Goal: Task Accomplishment & Management: Use online tool/utility

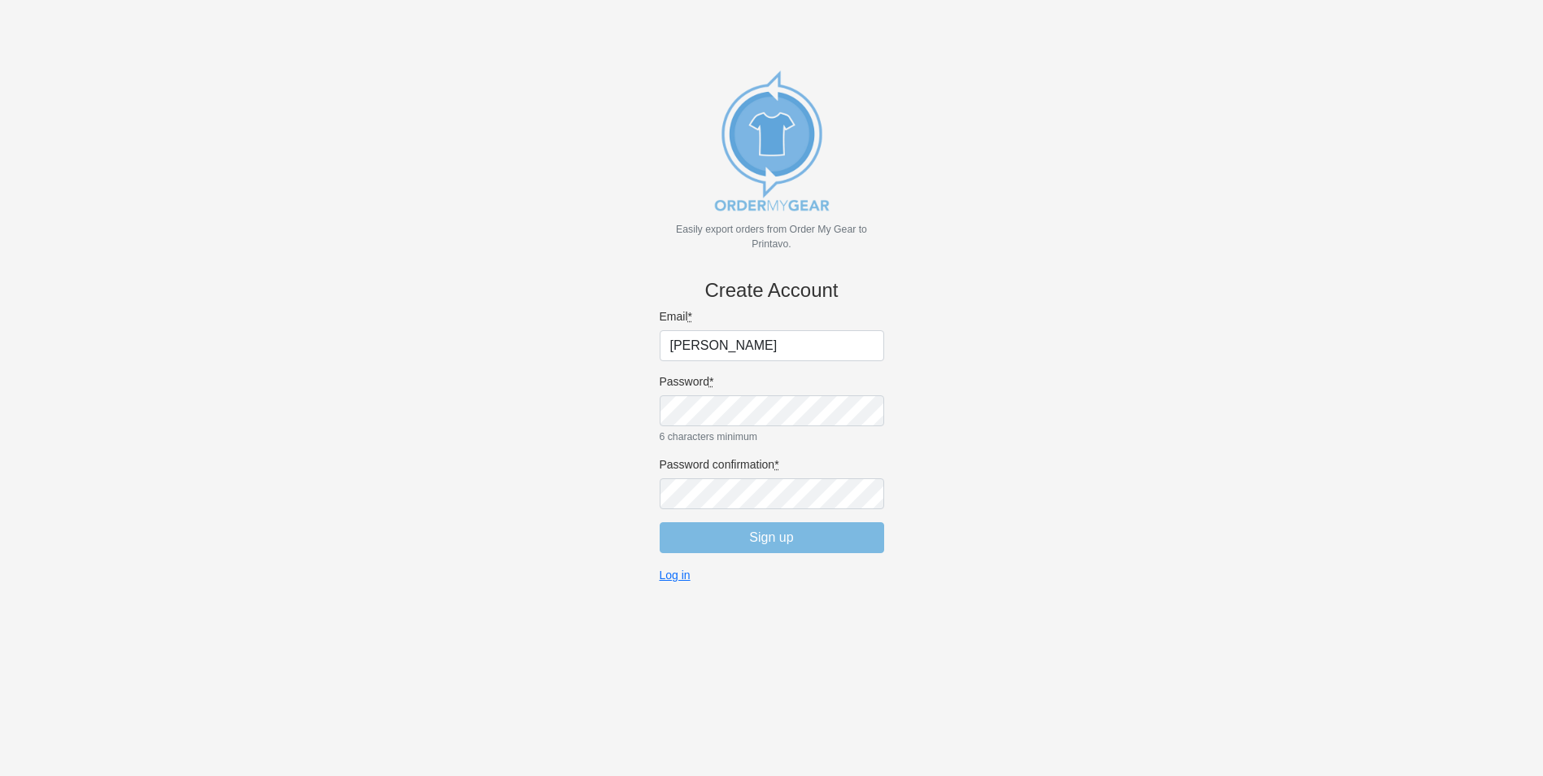
type input "ryan@billslockerroom3.com"
click at [948, 331] on body "Easily export orders from Order My Gear to Printavo. Create Account Email * rya…" at bounding box center [771, 415] width 1489 height 776
click at [794, 537] on input "Sign up" at bounding box center [772, 537] width 224 height 31
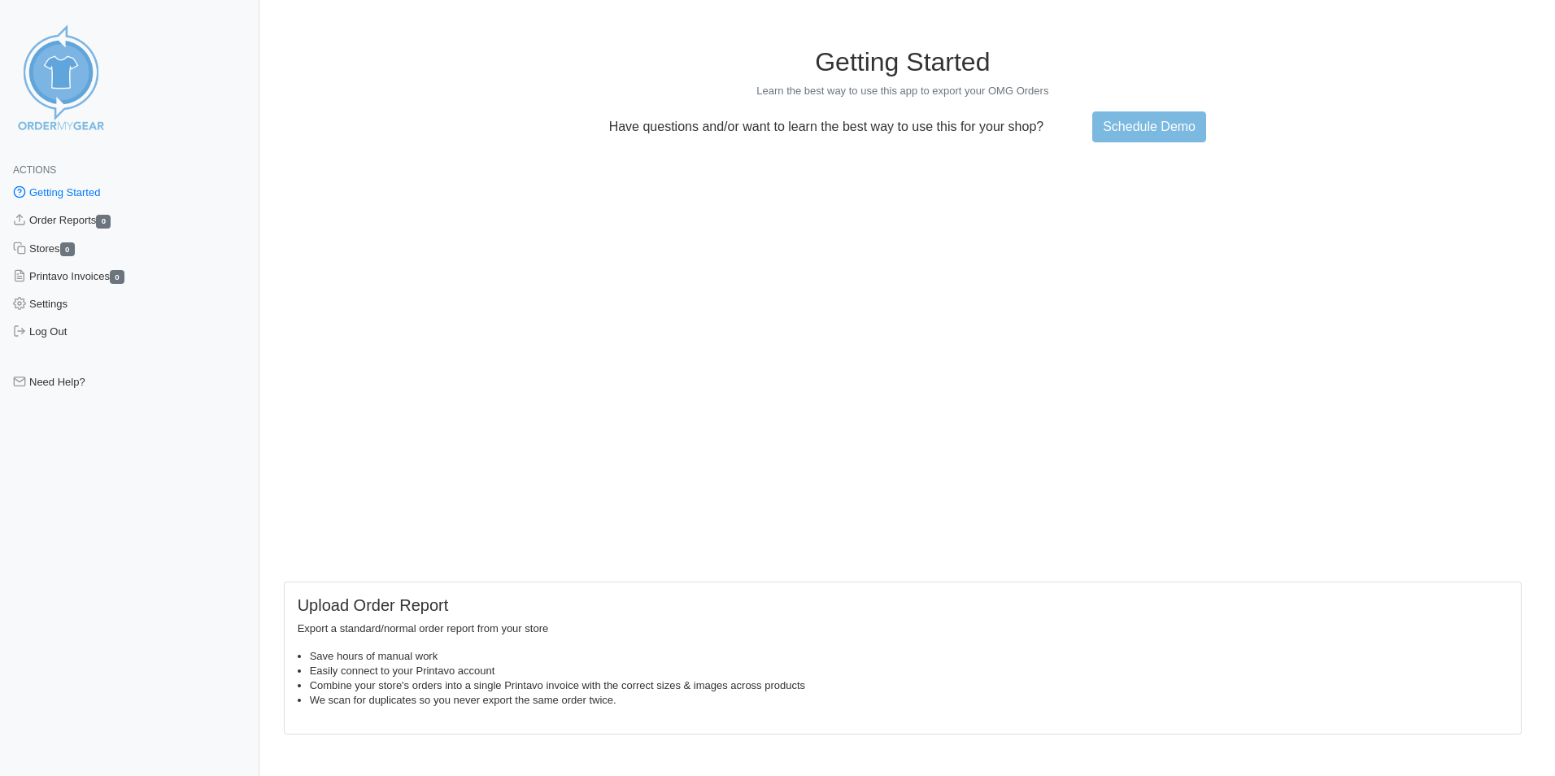
click at [102, 195] on link "Getting Started" at bounding box center [129, 193] width 259 height 28
click at [70, 224] on link "Order Reports 0" at bounding box center [129, 221] width 259 height 28
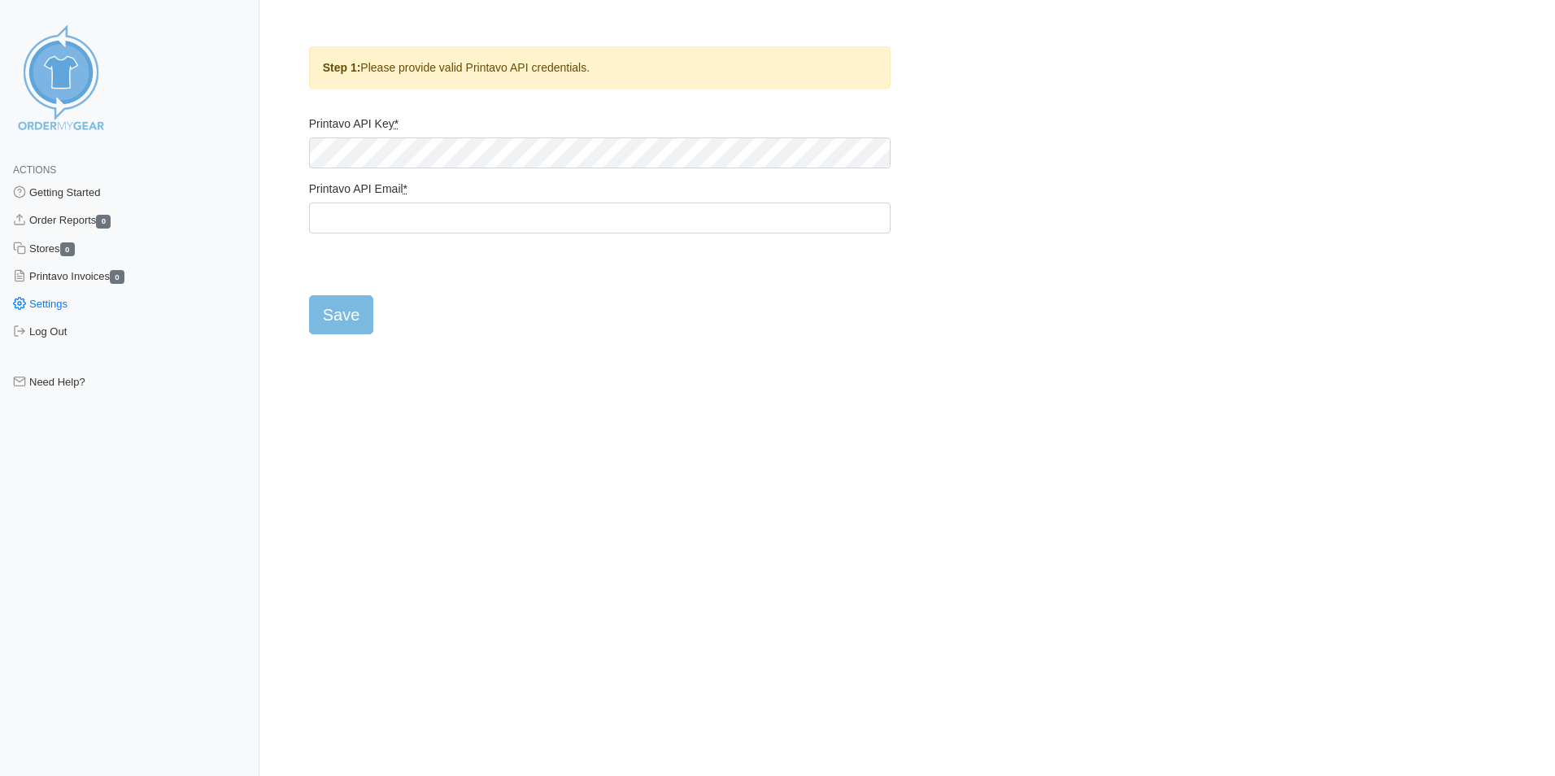
click at [650, 316] on form "Printavo API Key * Printavo API Email * Save" at bounding box center [600, 225] width 582 height 218
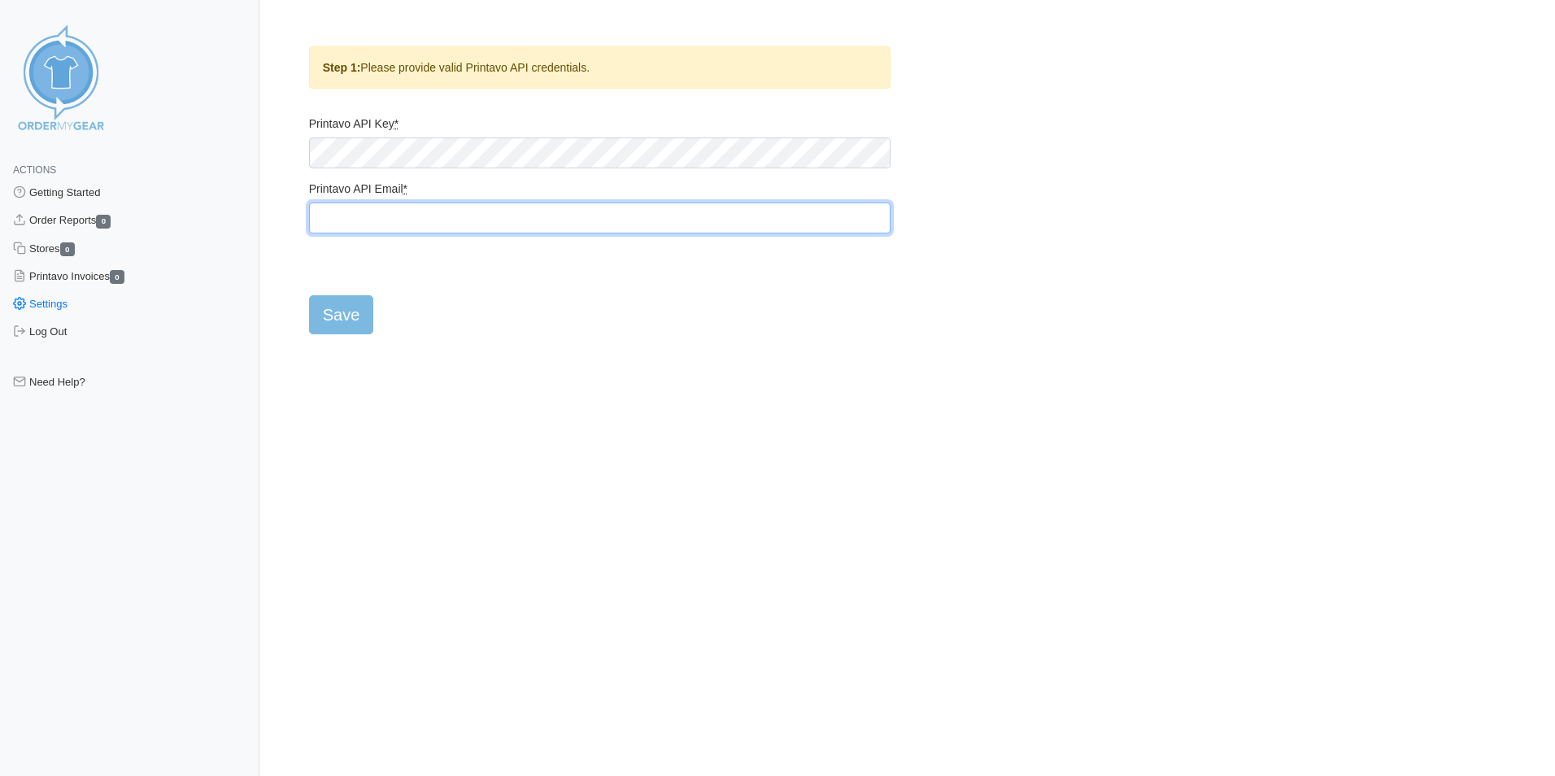
click at [413, 219] on input "Printavo API Email *" at bounding box center [600, 218] width 582 height 31
type input "[PERSON_NAME][EMAIL_ADDRESS][DOMAIN_NAME]"
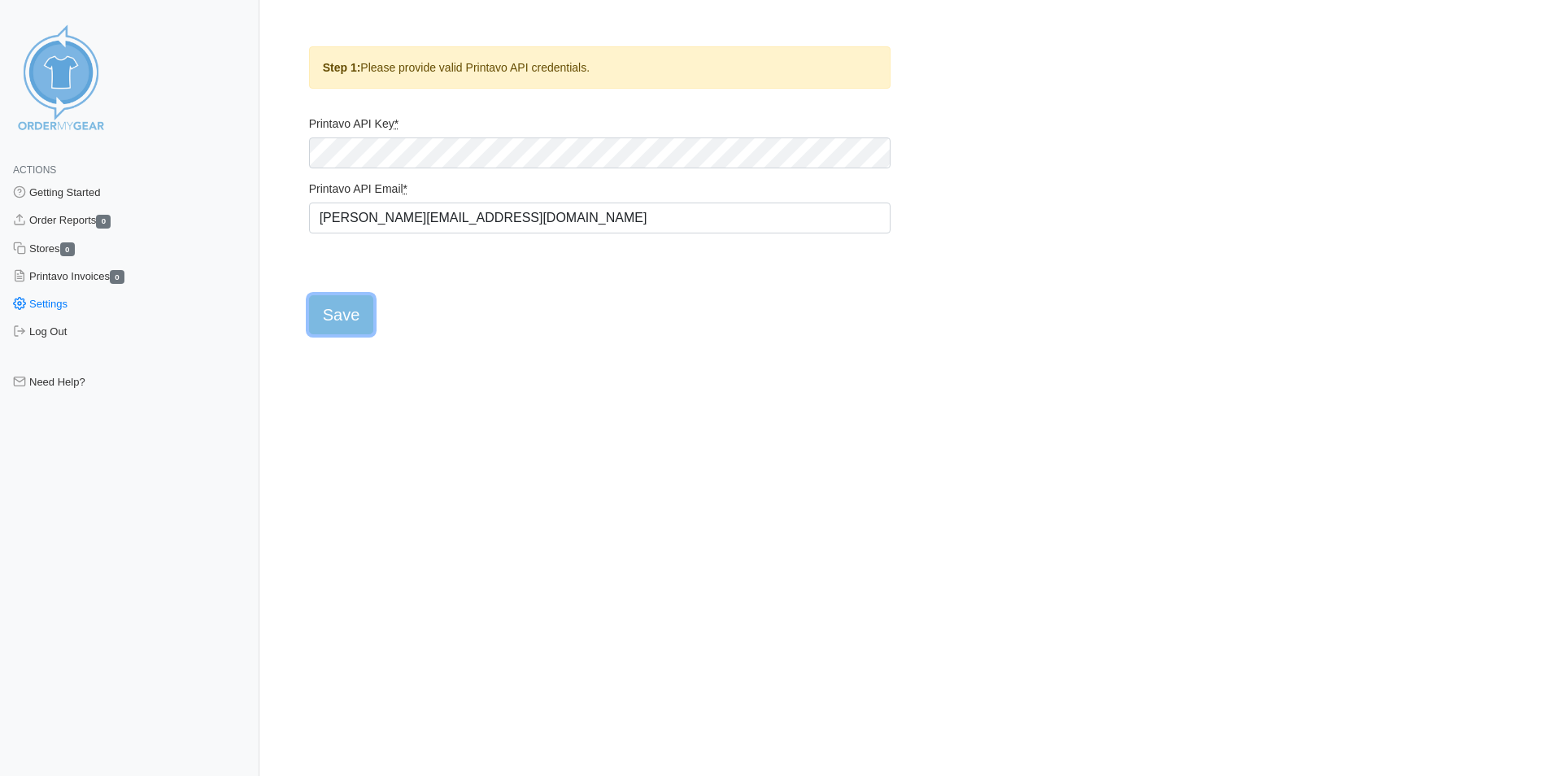
click at [332, 324] on input "Save" at bounding box center [341, 314] width 65 height 39
type input "Saving..."
click at [697, 274] on form "Printavo API Key * Printavo API Email * Save" at bounding box center [600, 225] width 582 height 218
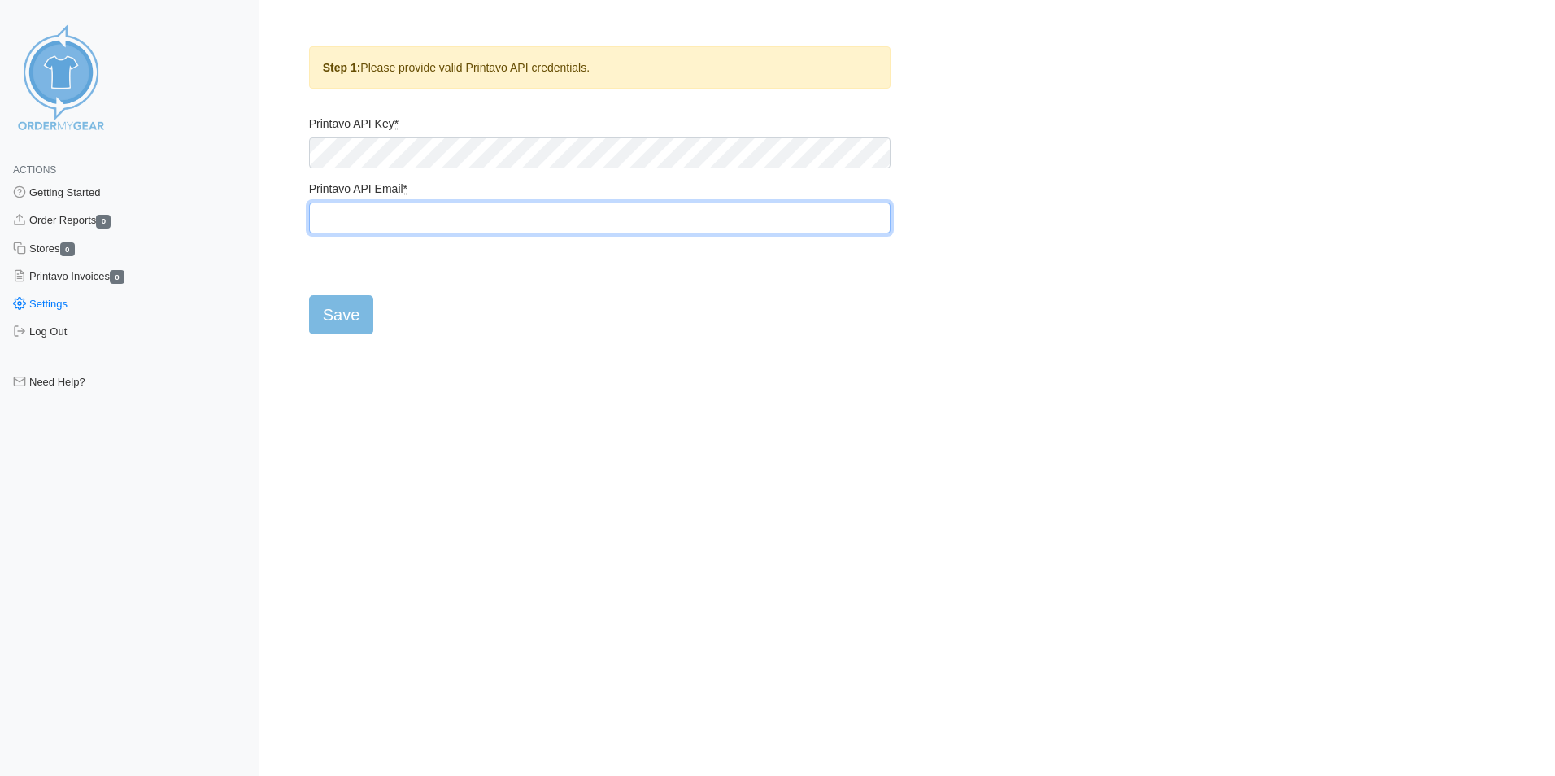
click at [453, 224] on input "Printavo API Email *" at bounding box center [600, 218] width 582 height 31
type input "ryan@billslockerroom3.com"
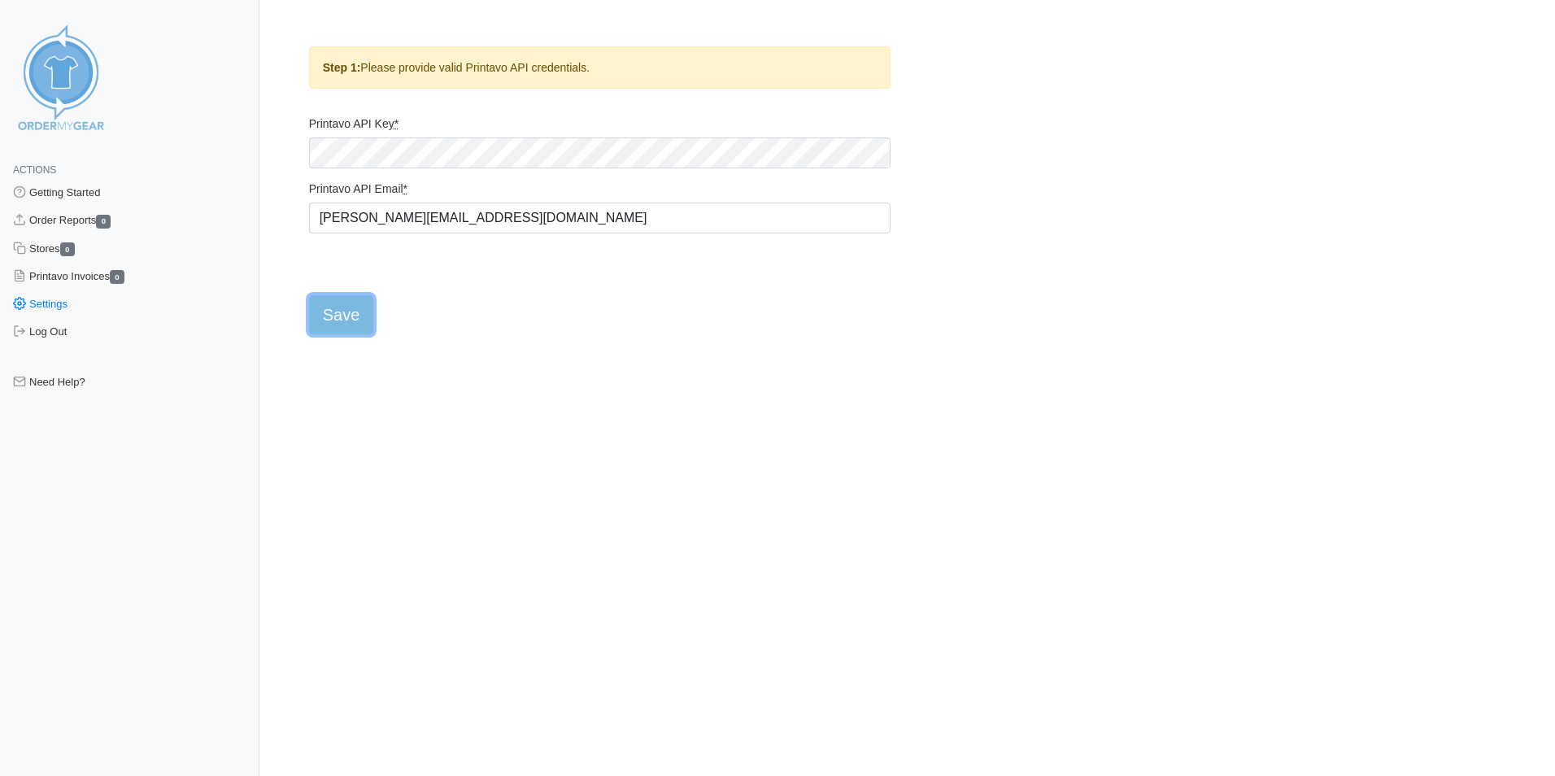
click at [353, 312] on input "Save" at bounding box center [341, 314] width 65 height 39
type input "Saving..."
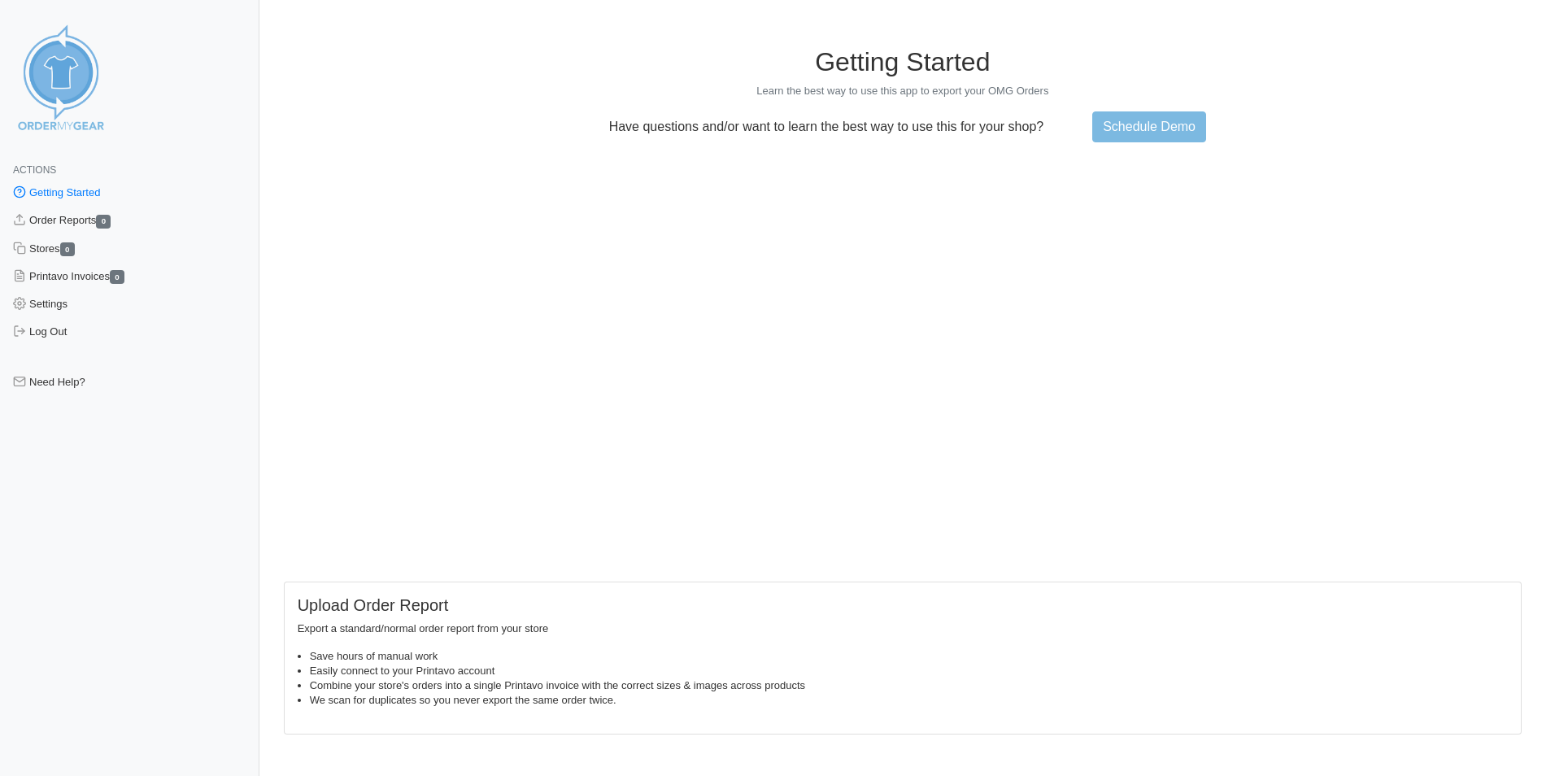
click at [75, 197] on link "Getting Started" at bounding box center [129, 193] width 259 height 28
click at [69, 219] on link "Order Reports 0" at bounding box center [129, 221] width 259 height 28
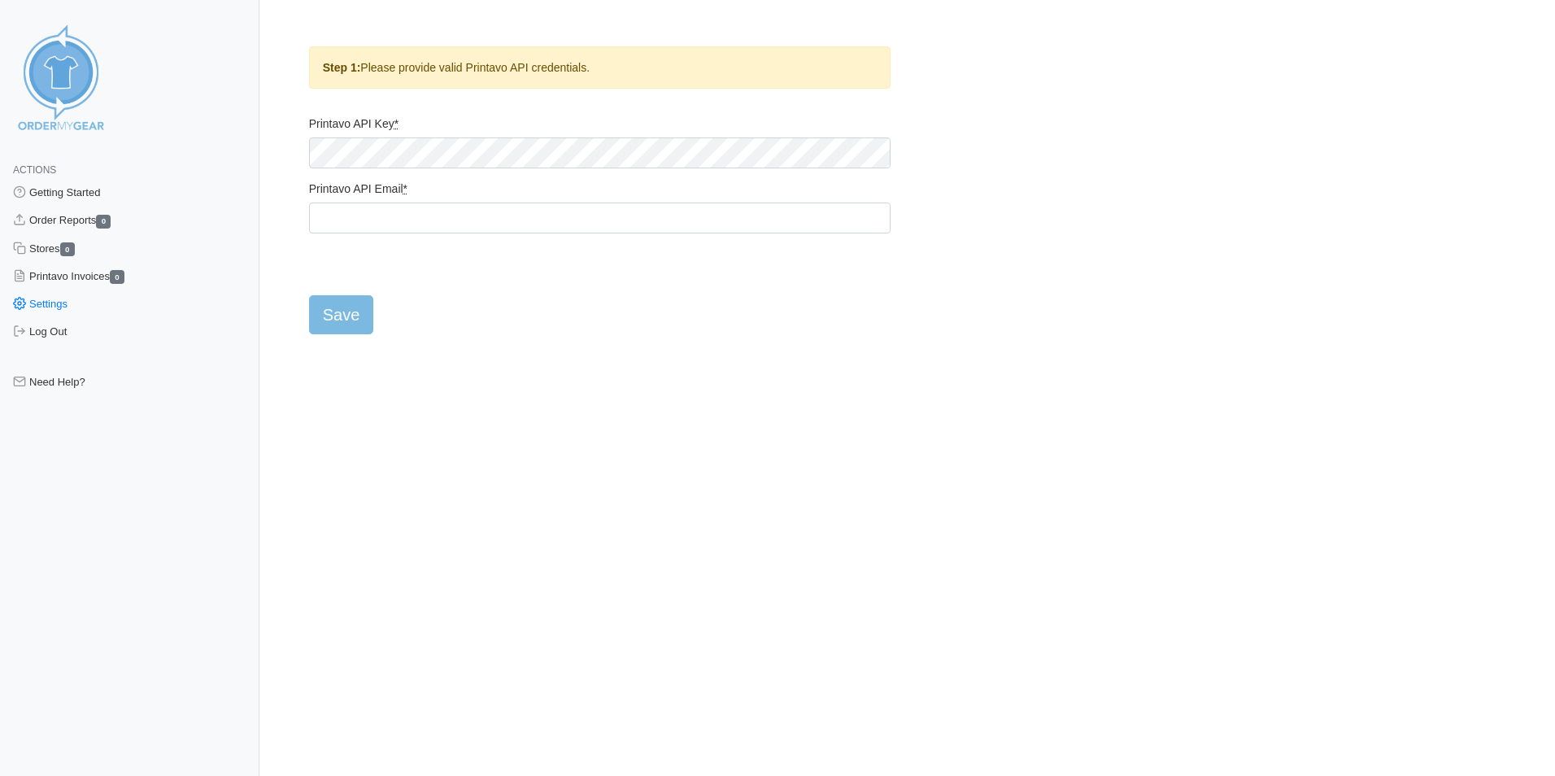
click at [289, 259] on main "Step 1: Please provide valid Printavo API credentials. Printavo API Key * Print…" at bounding box center [902, 180] width 1251 height 307
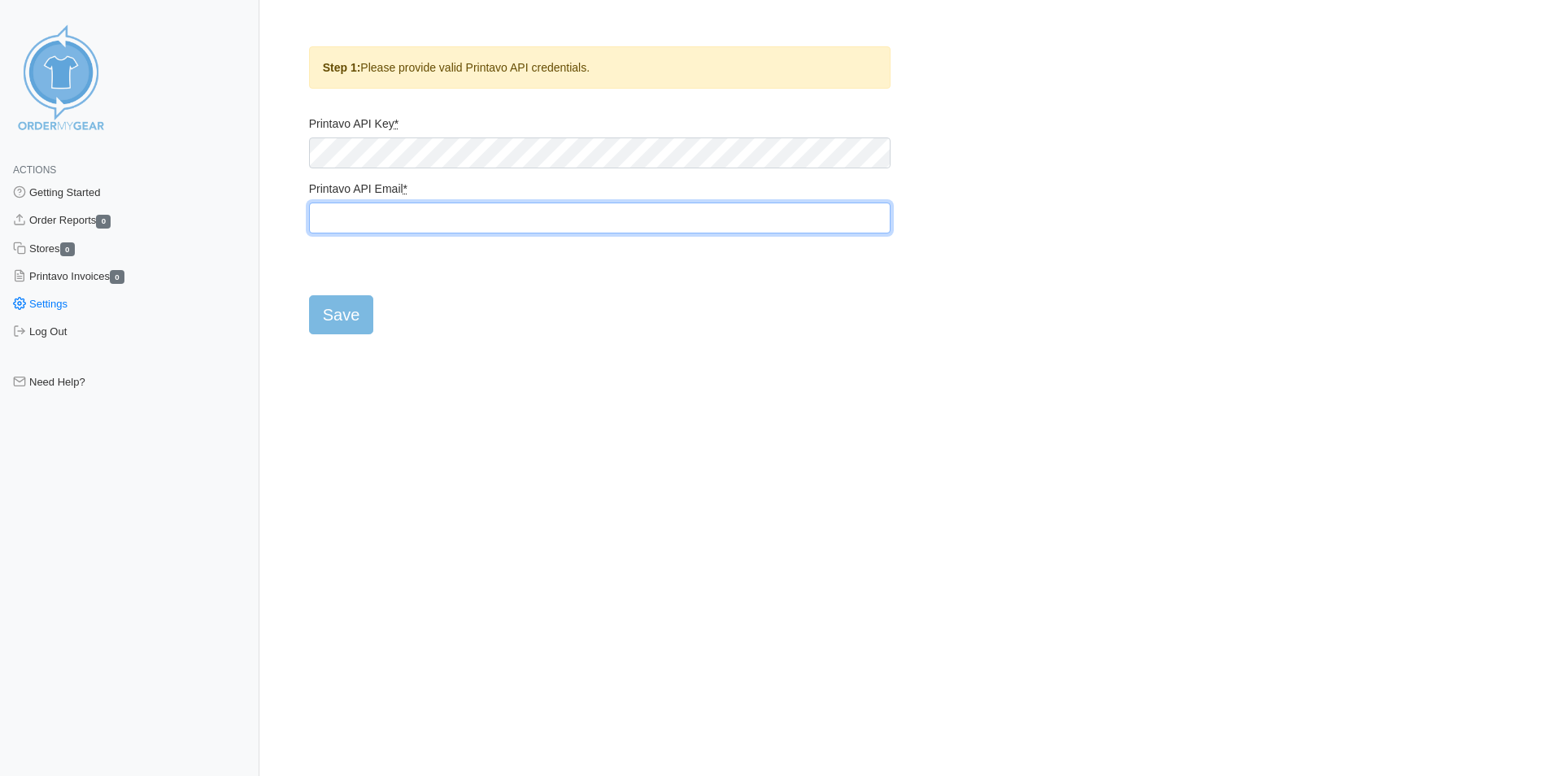
click at [349, 221] on input "Printavo API Email *" at bounding box center [600, 218] width 582 height 31
type input "ryan@billslockerroom3.com"
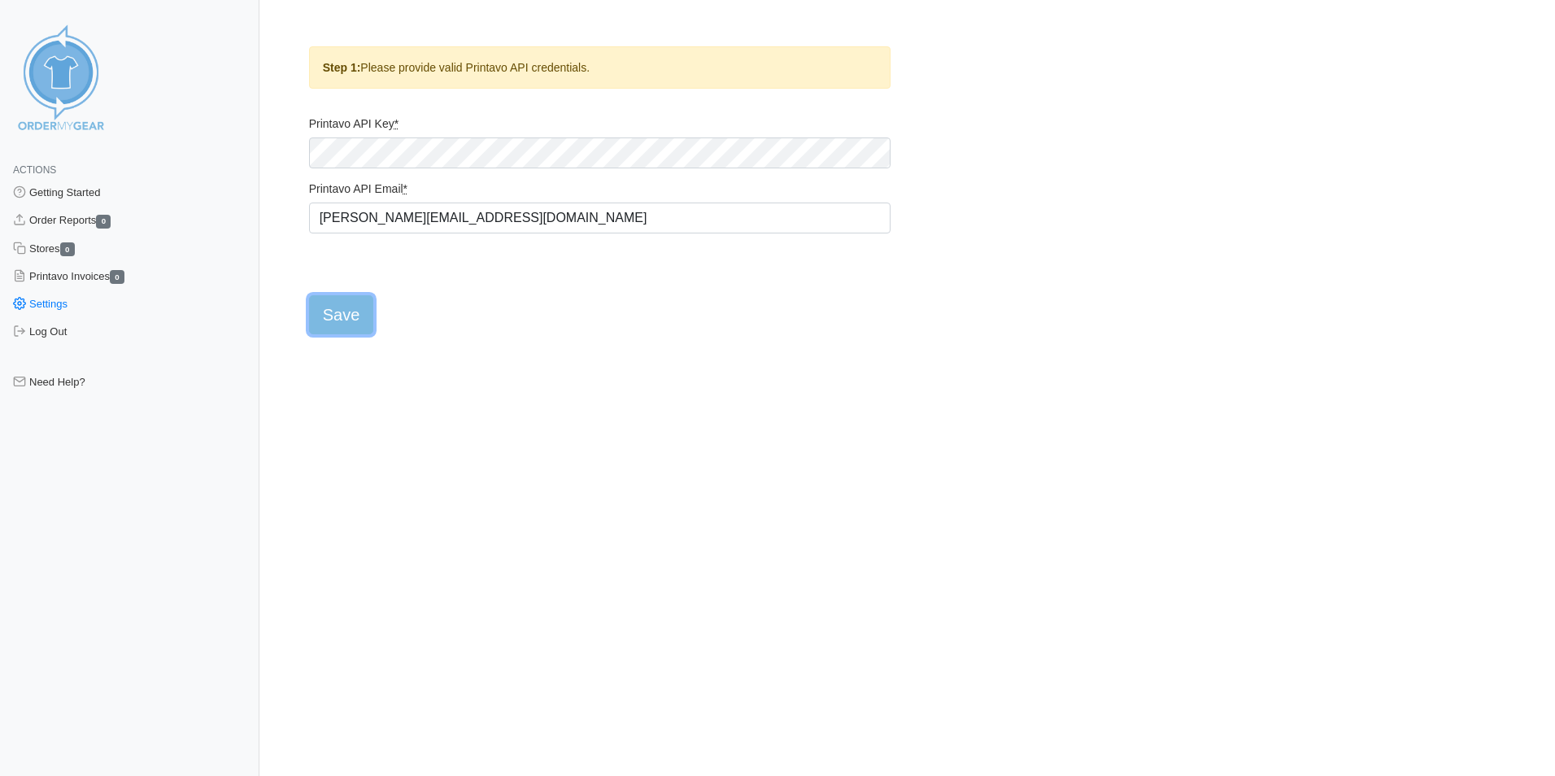
click at [350, 325] on input "Save" at bounding box center [341, 314] width 65 height 39
type input "Saving..."
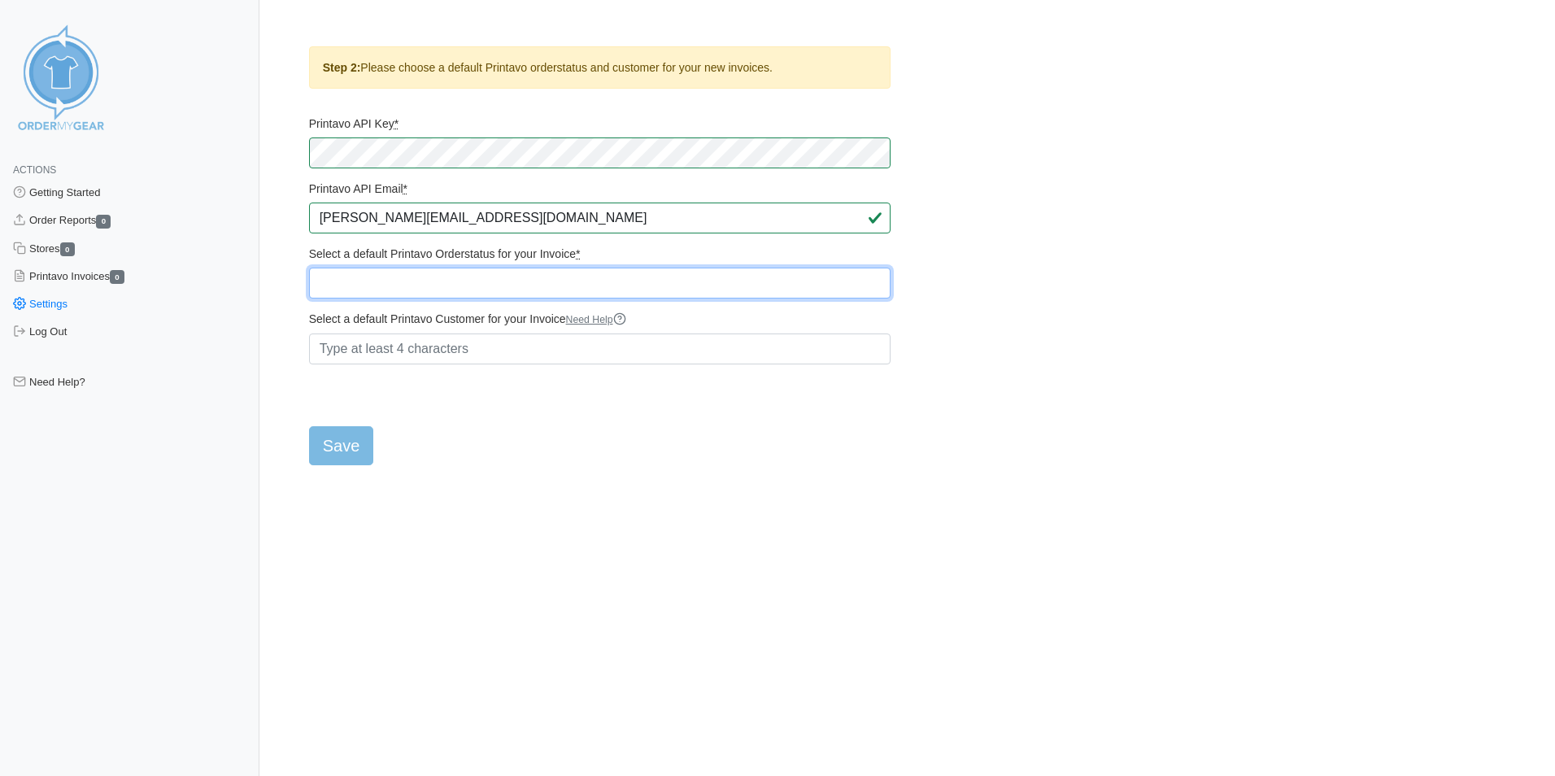
click at [465, 283] on select "Quote Quote Approval Sent Quote Approved Ready for Art Art Complete Art Approva…" at bounding box center [600, 283] width 582 height 31
select select "507802"
click at [309, 268] on select "Quote Quote Approval Sent Quote Approved Ready for Art Art Complete Art Approva…" at bounding box center [600, 283] width 582 height 31
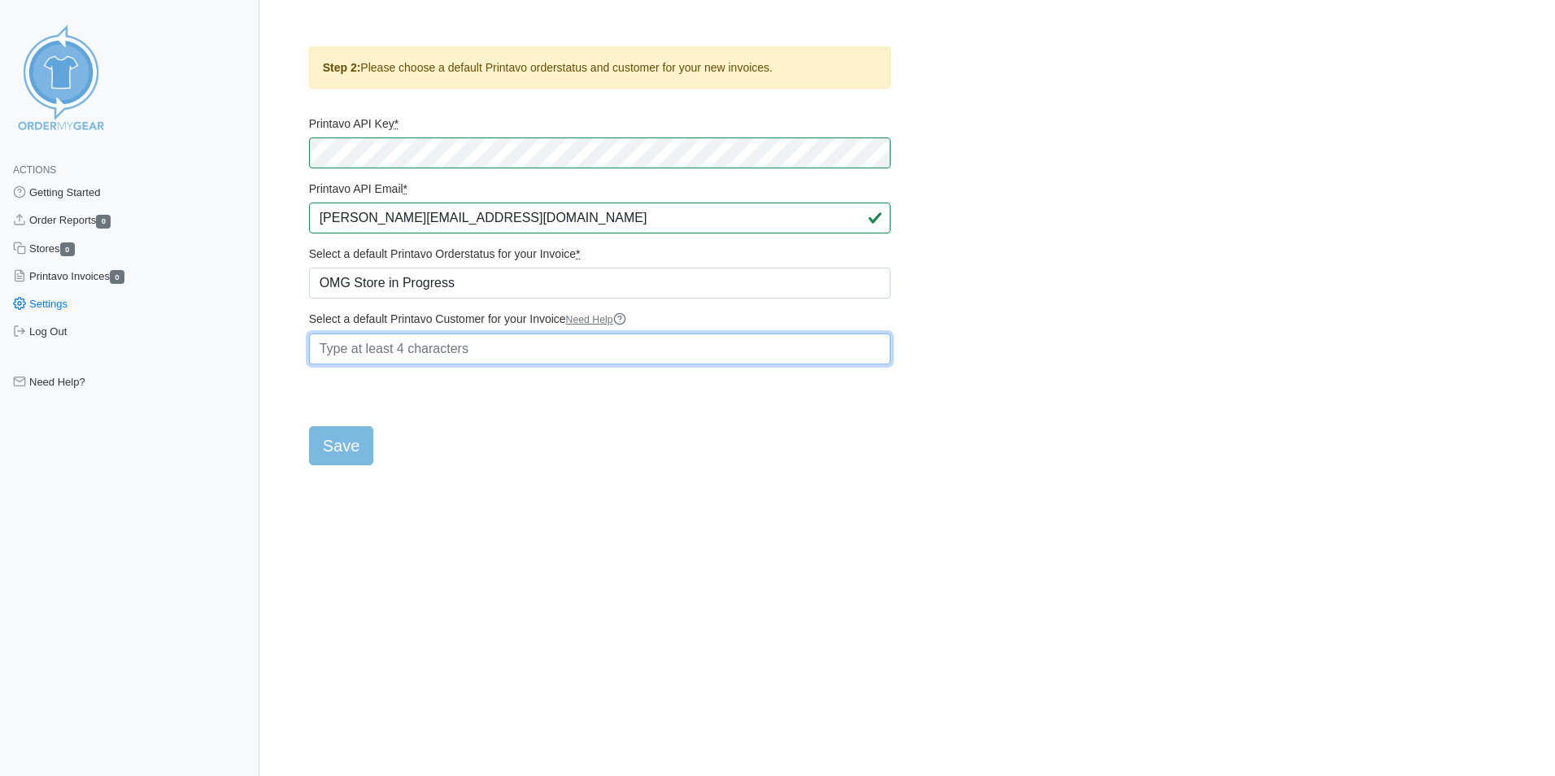
click at [403, 354] on input "Select a default Printavo Customer for your Invoice Need Help" at bounding box center [600, 348] width 582 height 31
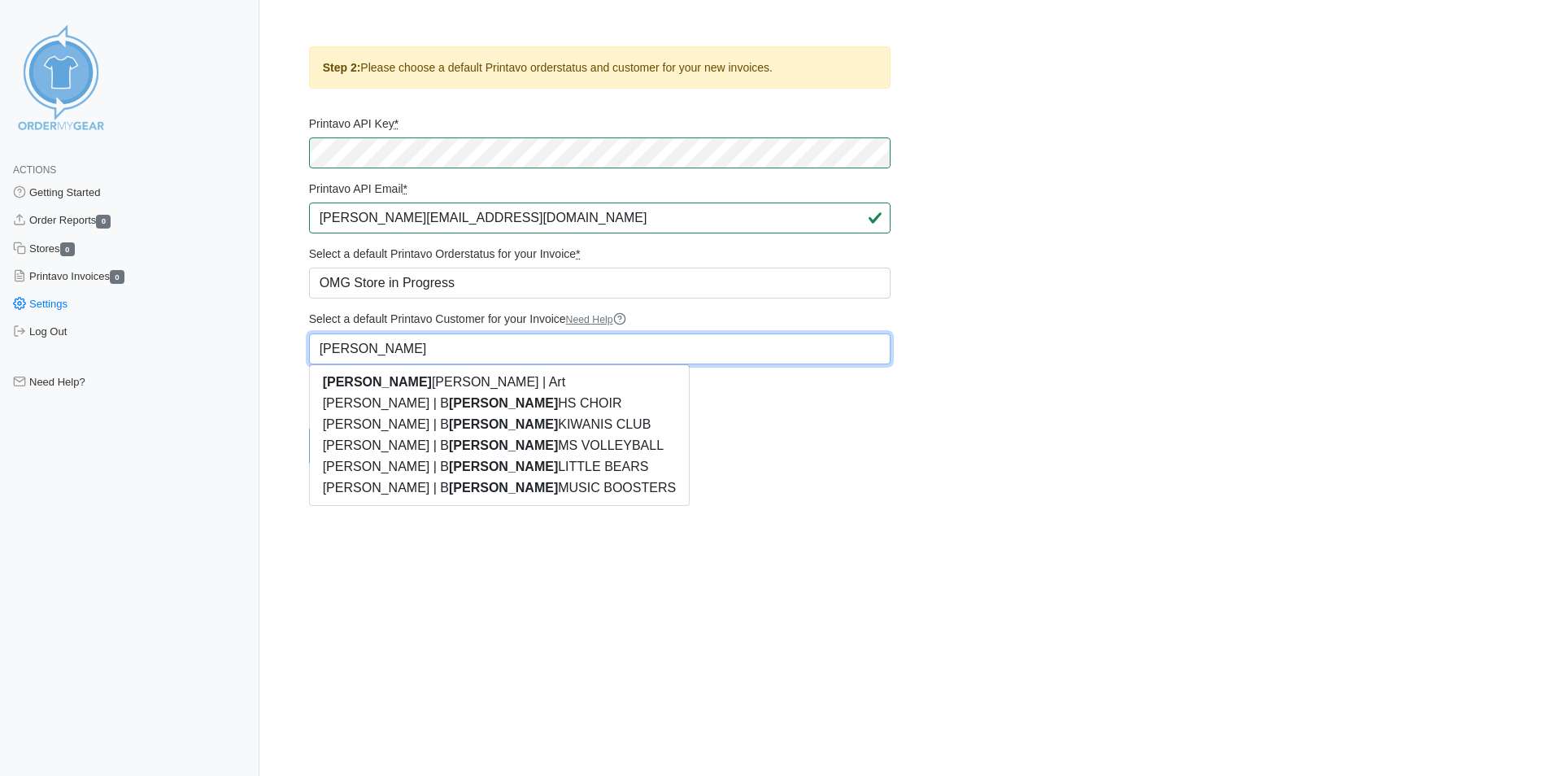
type input "ryan"
click at [731, 417] on form "Printavo API Key * Printavo API Email * ryan@billslockerroom3.com Select a defa…" at bounding box center [600, 290] width 582 height 349
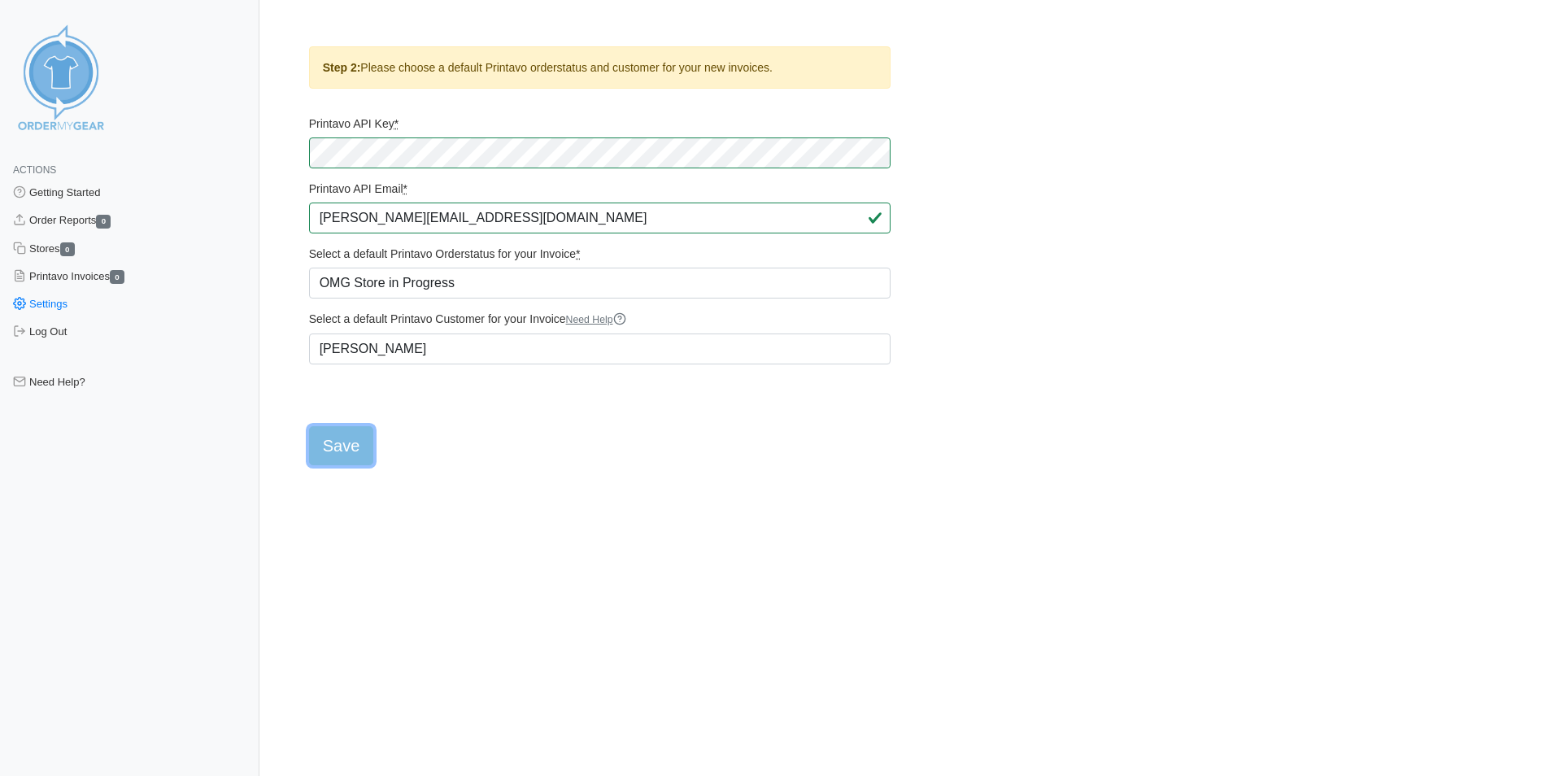
click at [351, 441] on input "Save" at bounding box center [341, 445] width 65 height 39
type input "Saving..."
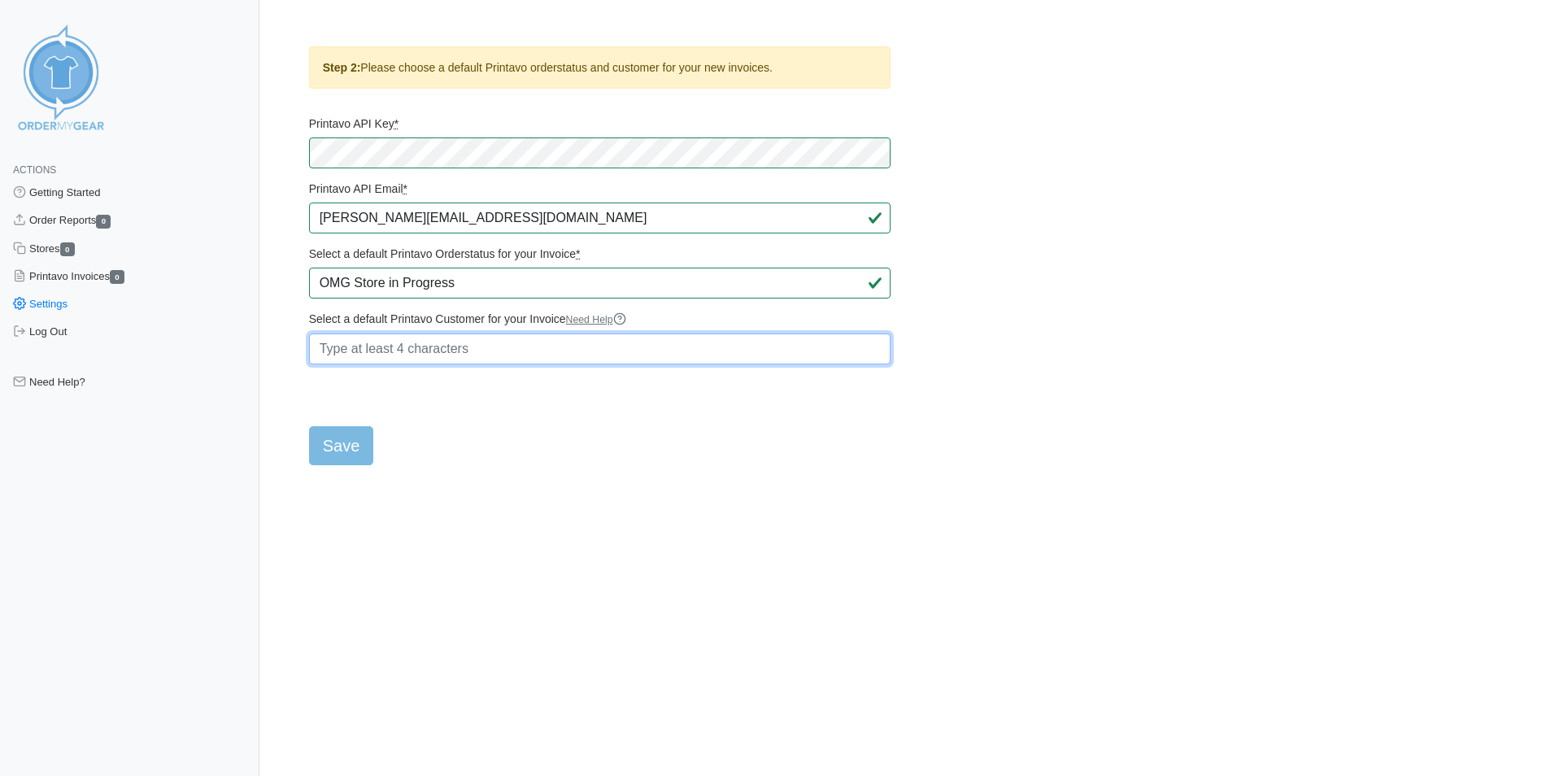
click at [423, 339] on input "Select a default Printavo Customer for your Invoice Need Help" at bounding box center [600, 348] width 582 height 31
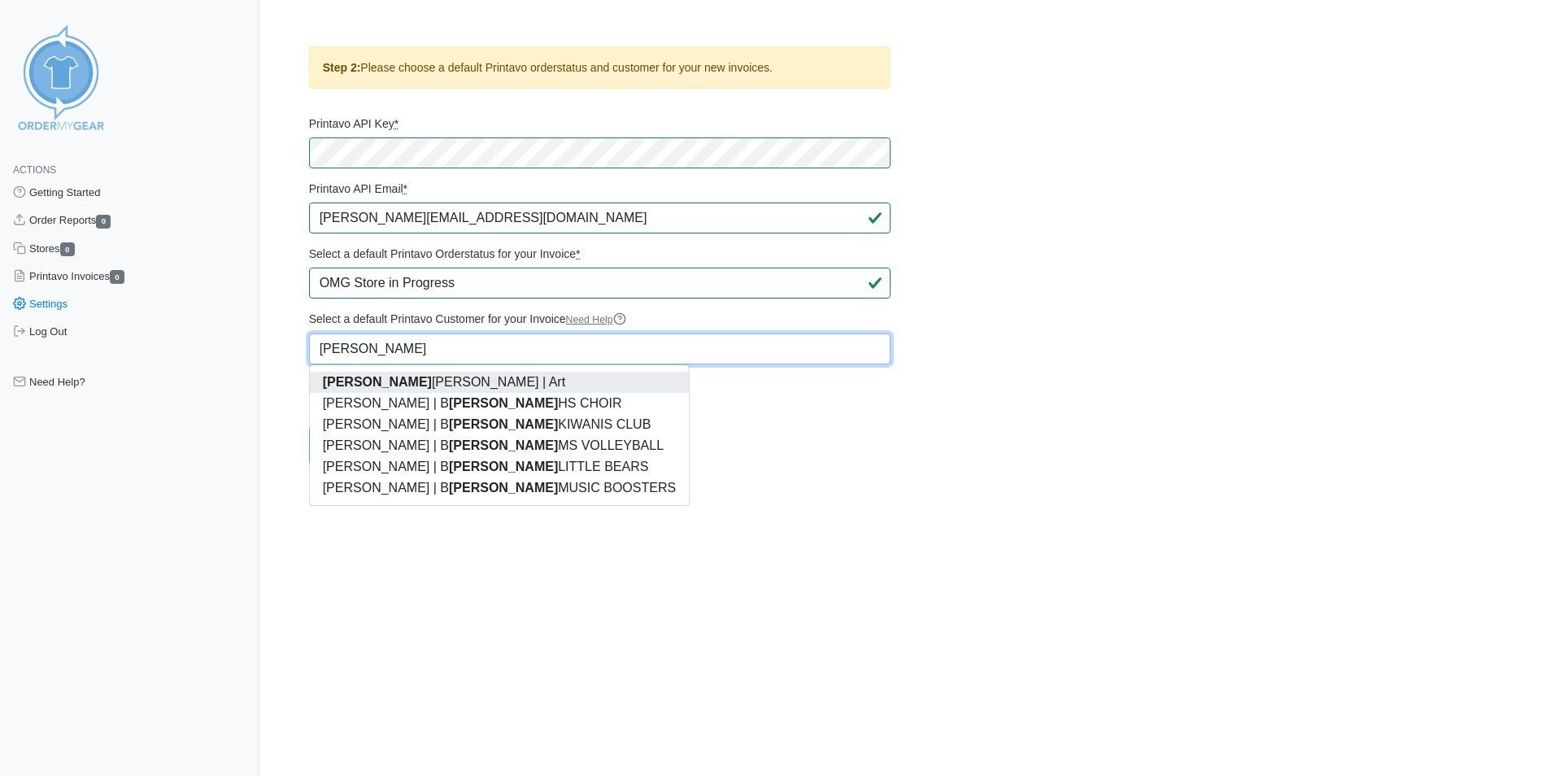
click at [394, 380] on link "Ryan Flanagan | Art" at bounding box center [499, 382] width 379 height 21
type input "Ryan Flanagan | Art"
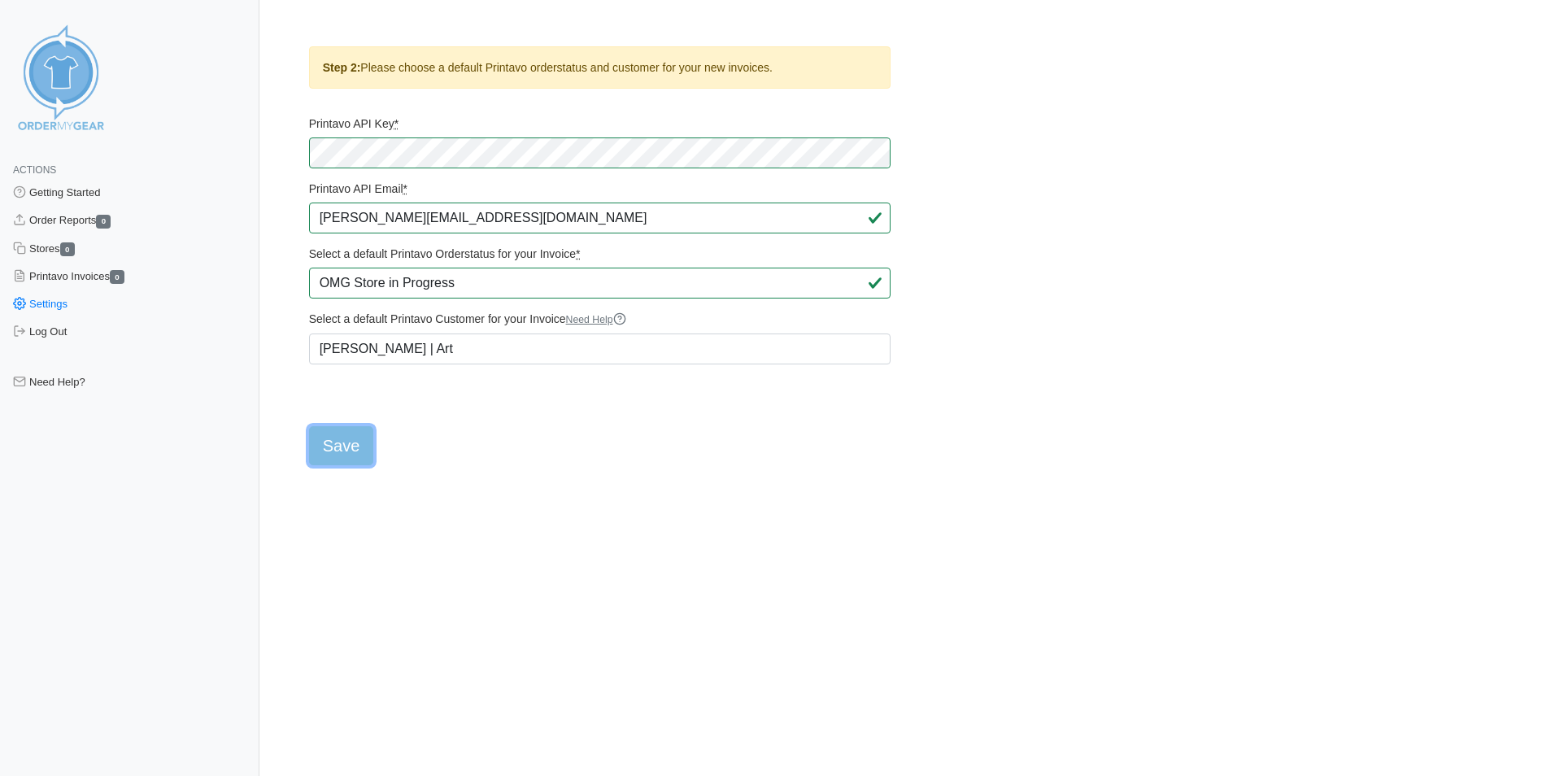
click at [346, 451] on input "Save" at bounding box center [341, 445] width 65 height 39
type input "Saving..."
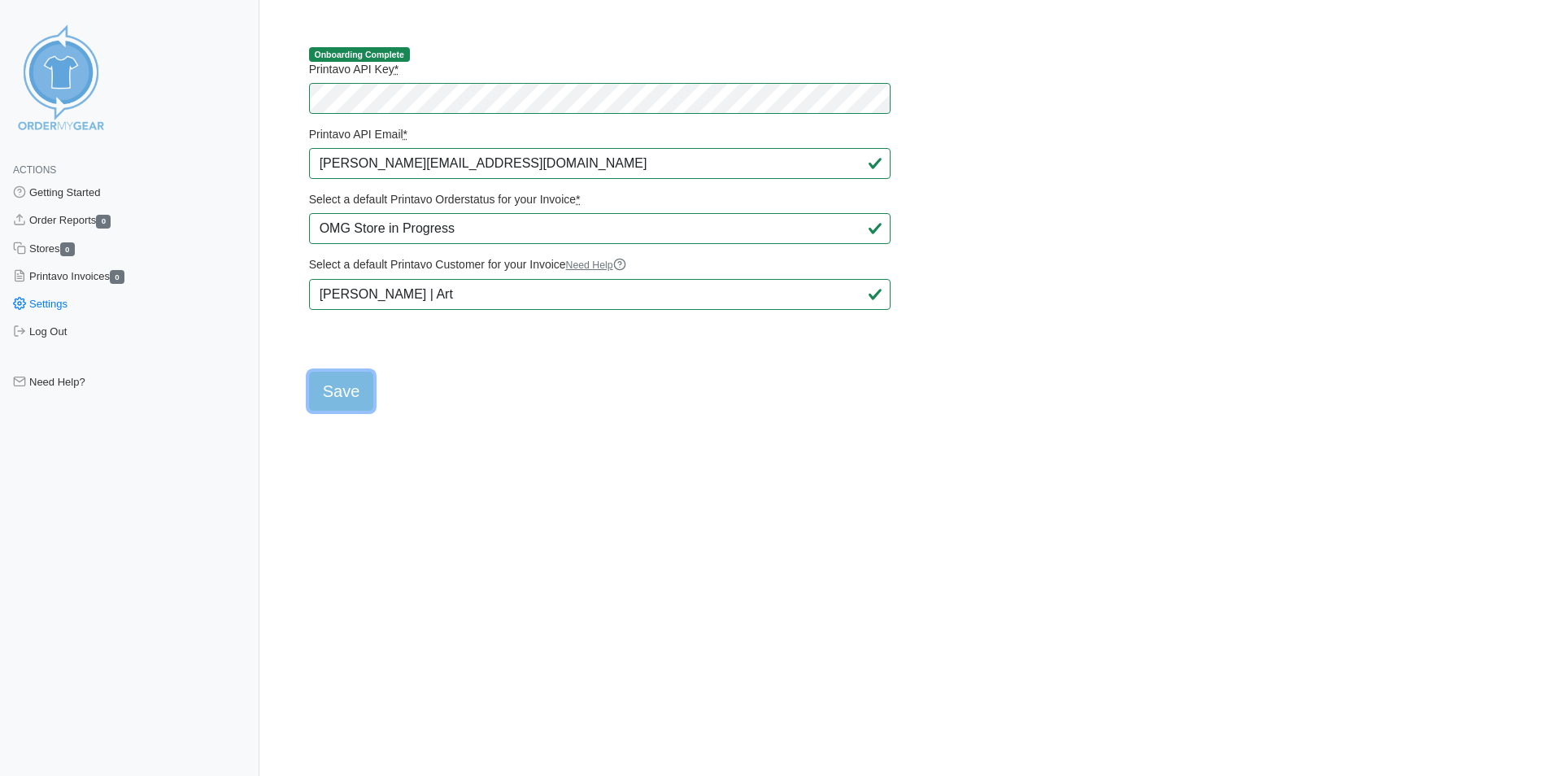
click at [351, 387] on input "Save" at bounding box center [341, 391] width 65 height 39
type input "Saving..."
click at [68, 224] on link "Order Reports 0" at bounding box center [129, 221] width 259 height 28
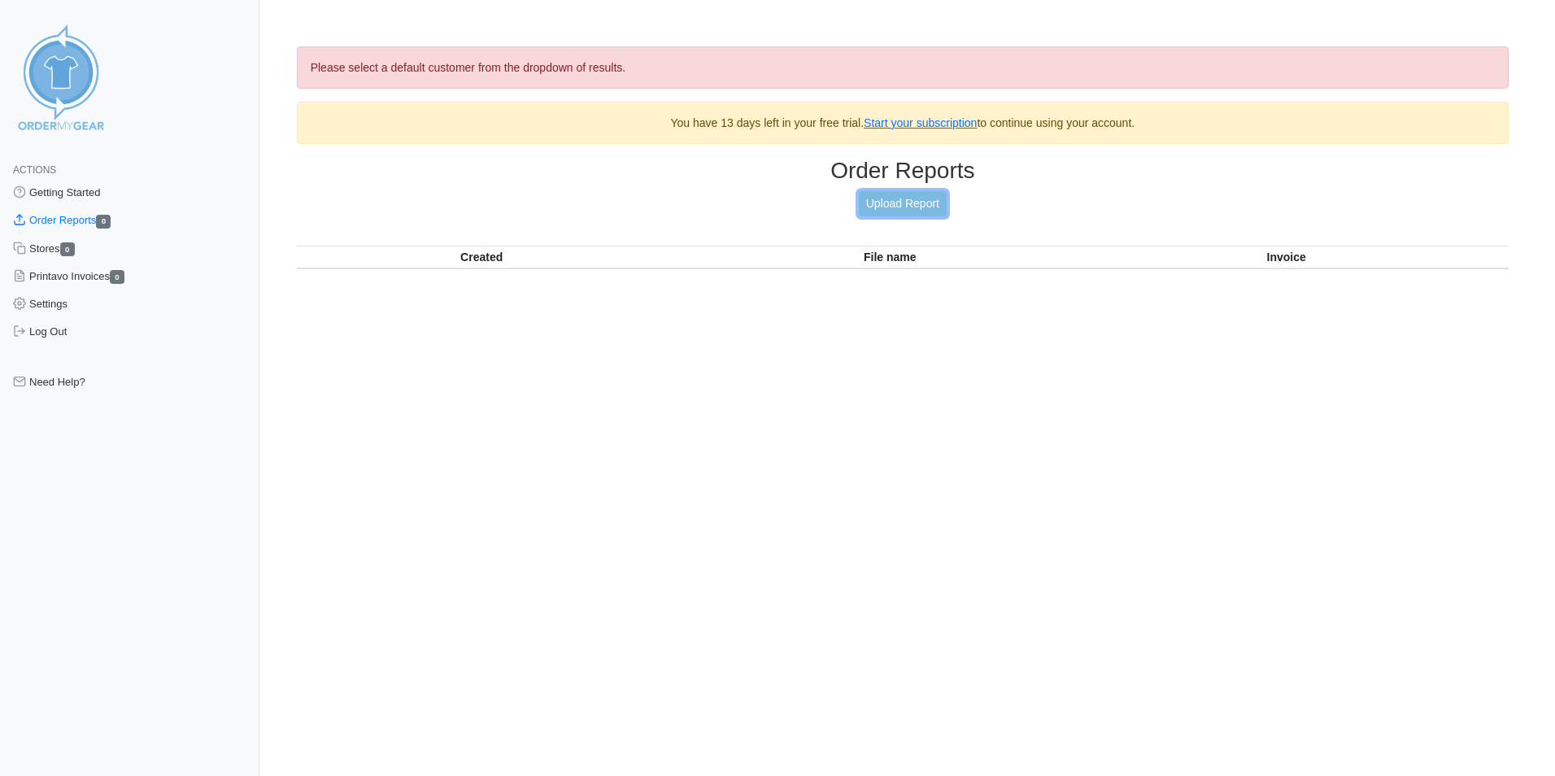
click at [896, 202] on link "Upload Report" at bounding box center [903, 203] width 88 height 25
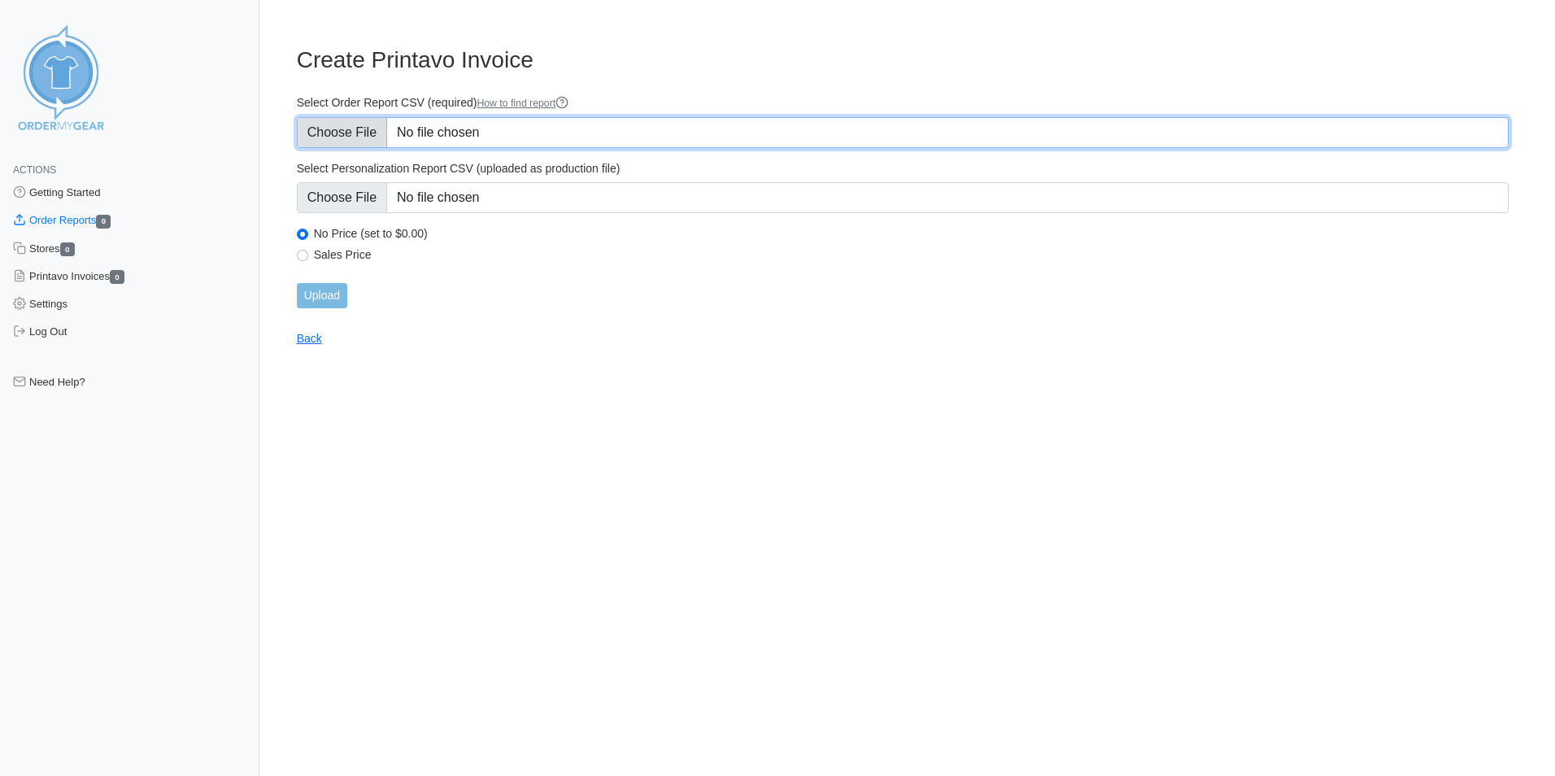
click at [376, 130] on input "Select Order Report CSV (required) How to find report" at bounding box center [903, 132] width 1212 height 31
type input "C:\fakepath\ZVC8F_order_report.csv"
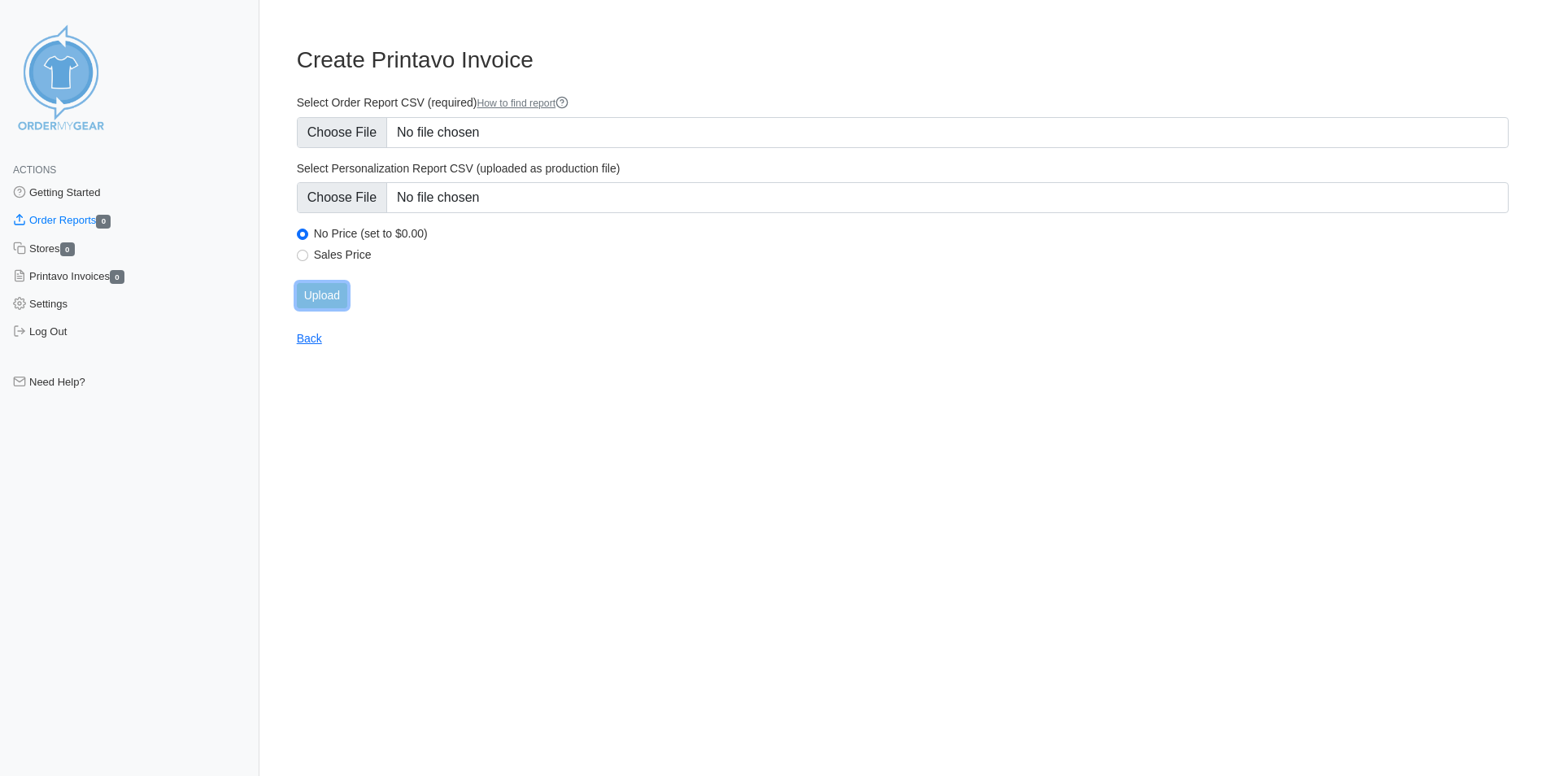
click at [325, 305] on input "Upload" at bounding box center [322, 295] width 50 height 25
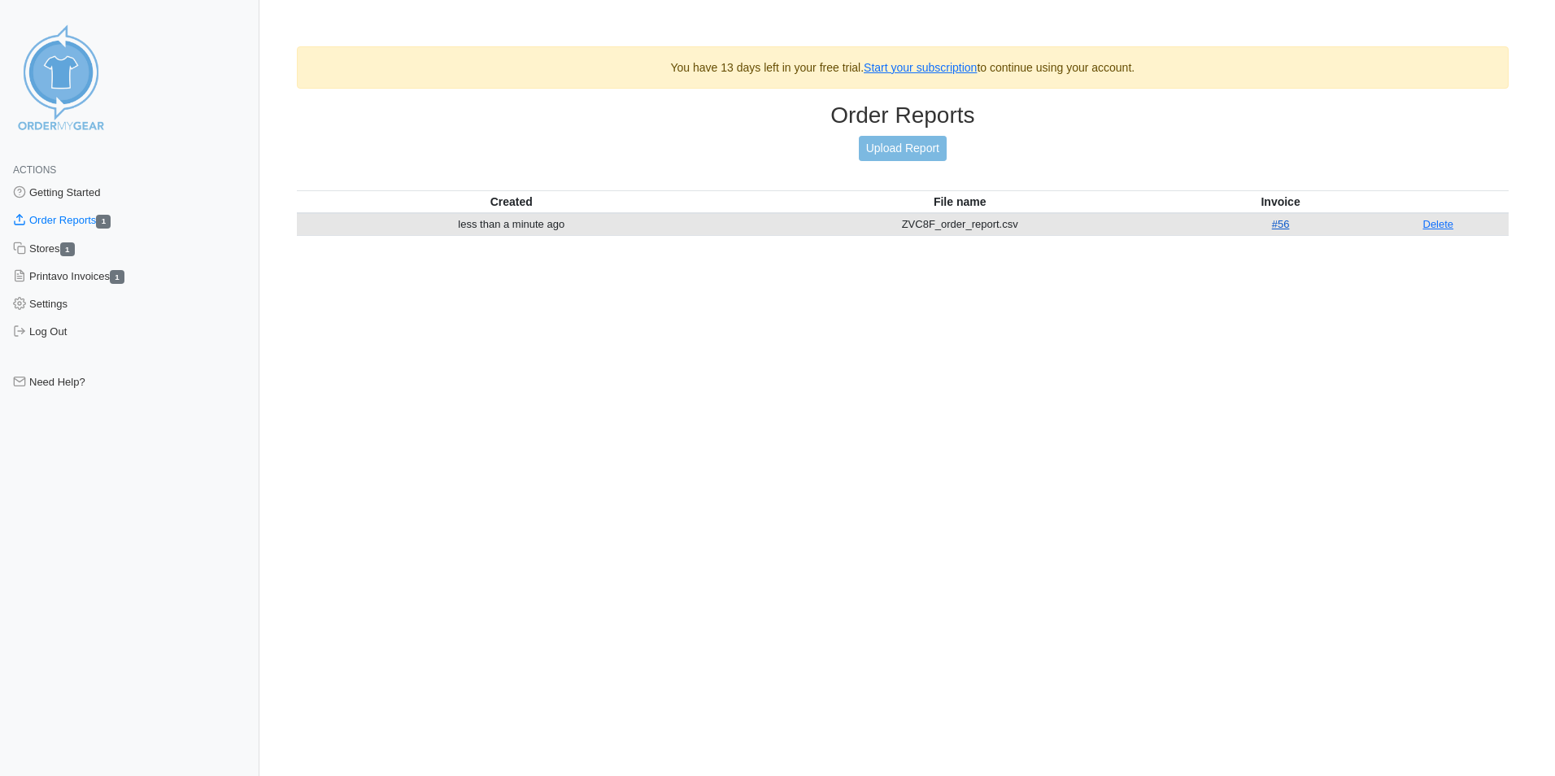
click at [1277, 224] on link "#56" at bounding box center [1281, 224] width 18 height 12
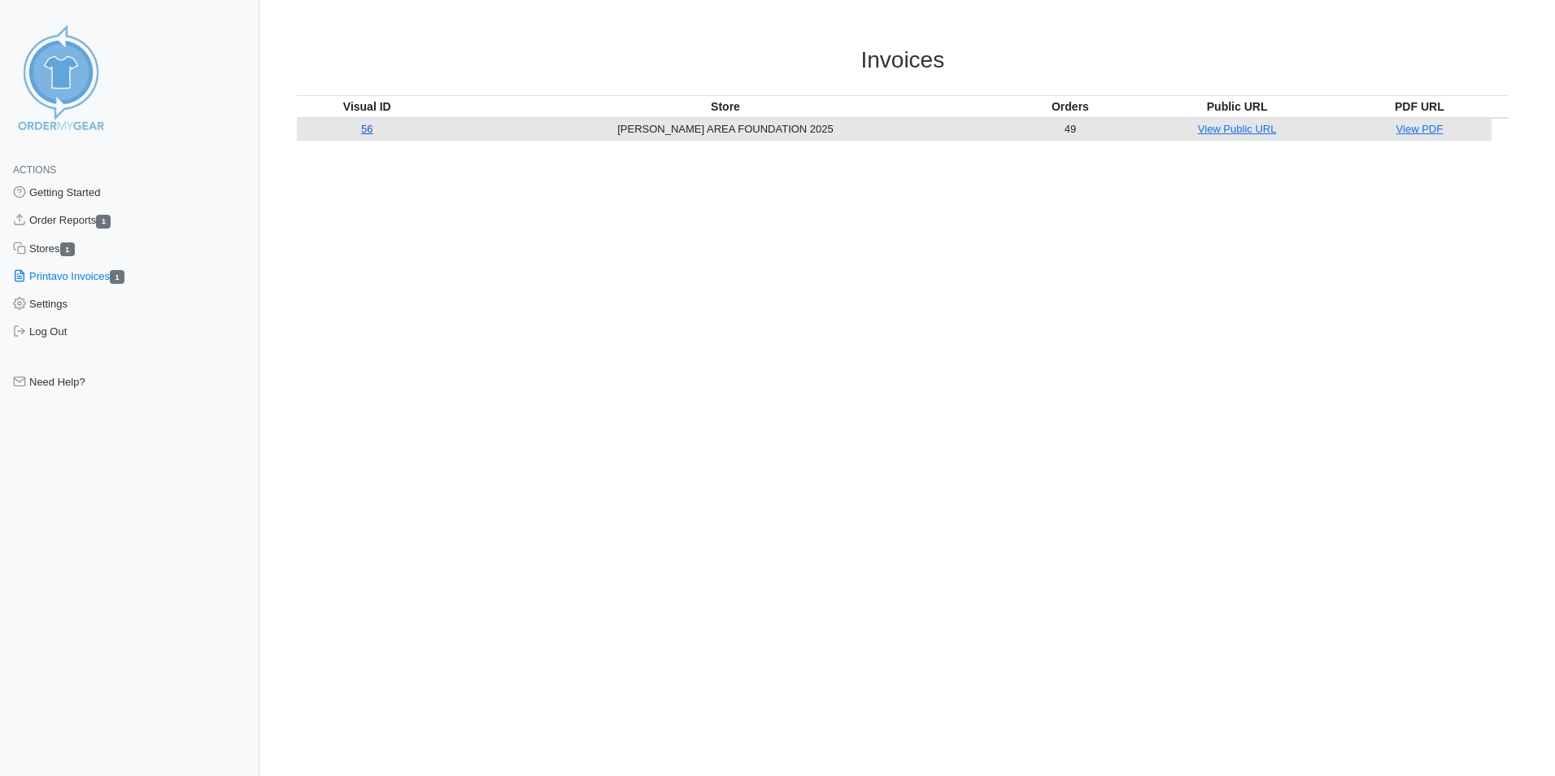
click at [373, 132] on link "56" at bounding box center [366, 129] width 11 height 12
click at [96, 221] on link "Order Reports 1" at bounding box center [129, 221] width 259 height 28
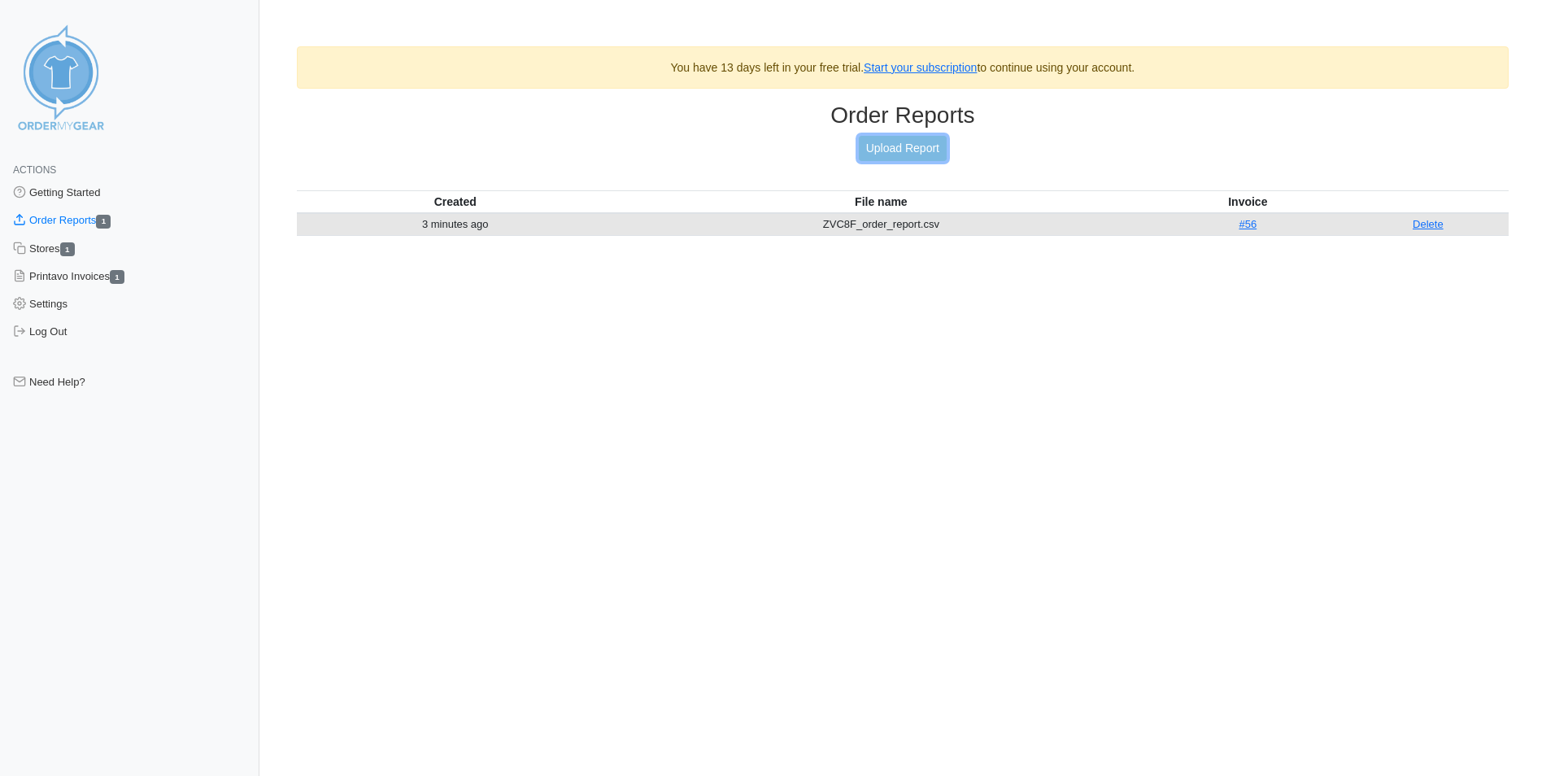
click at [907, 146] on link "Upload Report" at bounding box center [903, 148] width 88 height 25
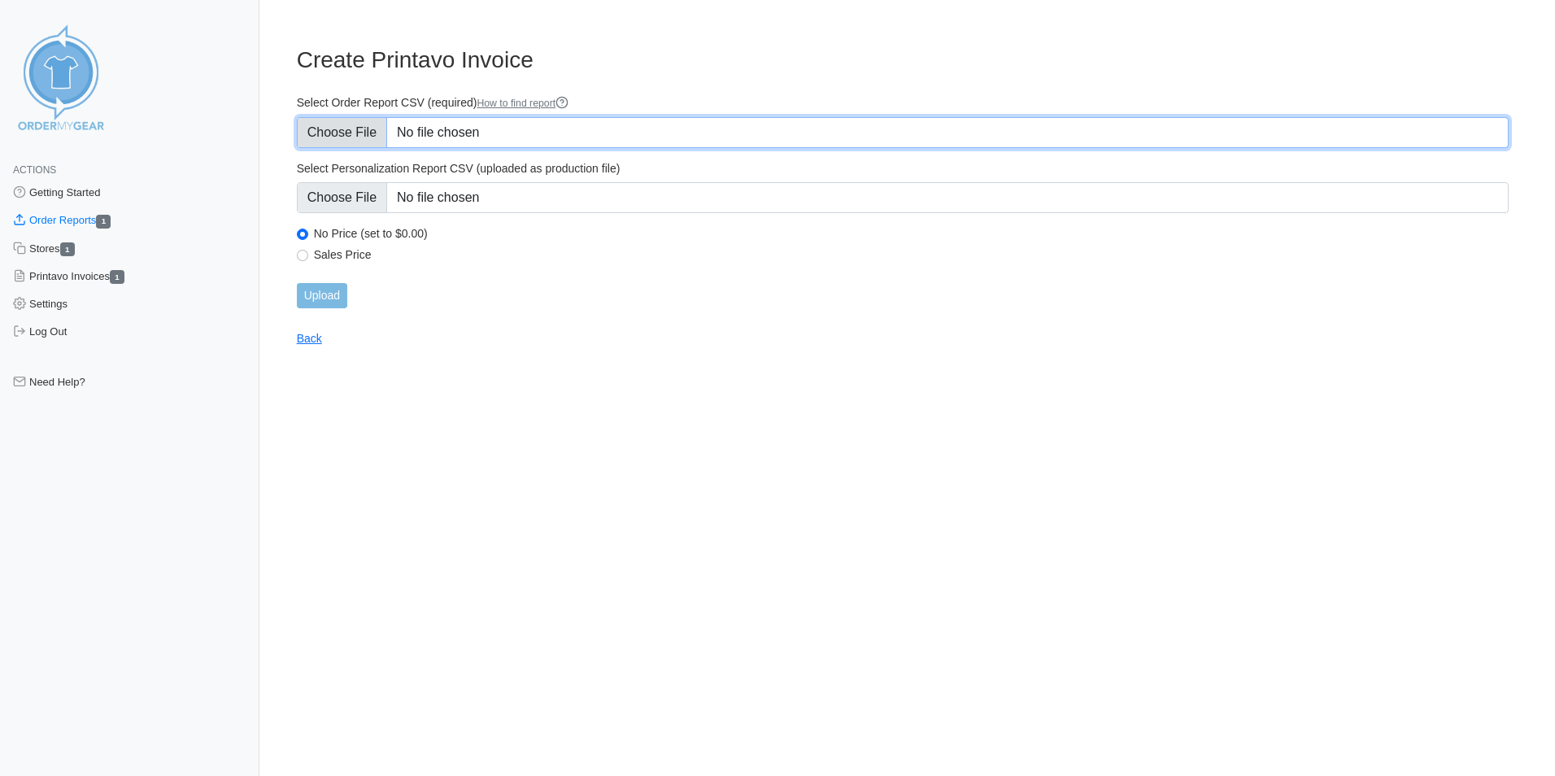
click at [499, 129] on input "Select Order Report CSV (required) How to find report" at bounding box center [903, 132] width 1212 height 31
type input "C:\fakepath\SDD9P_order_report.csv"
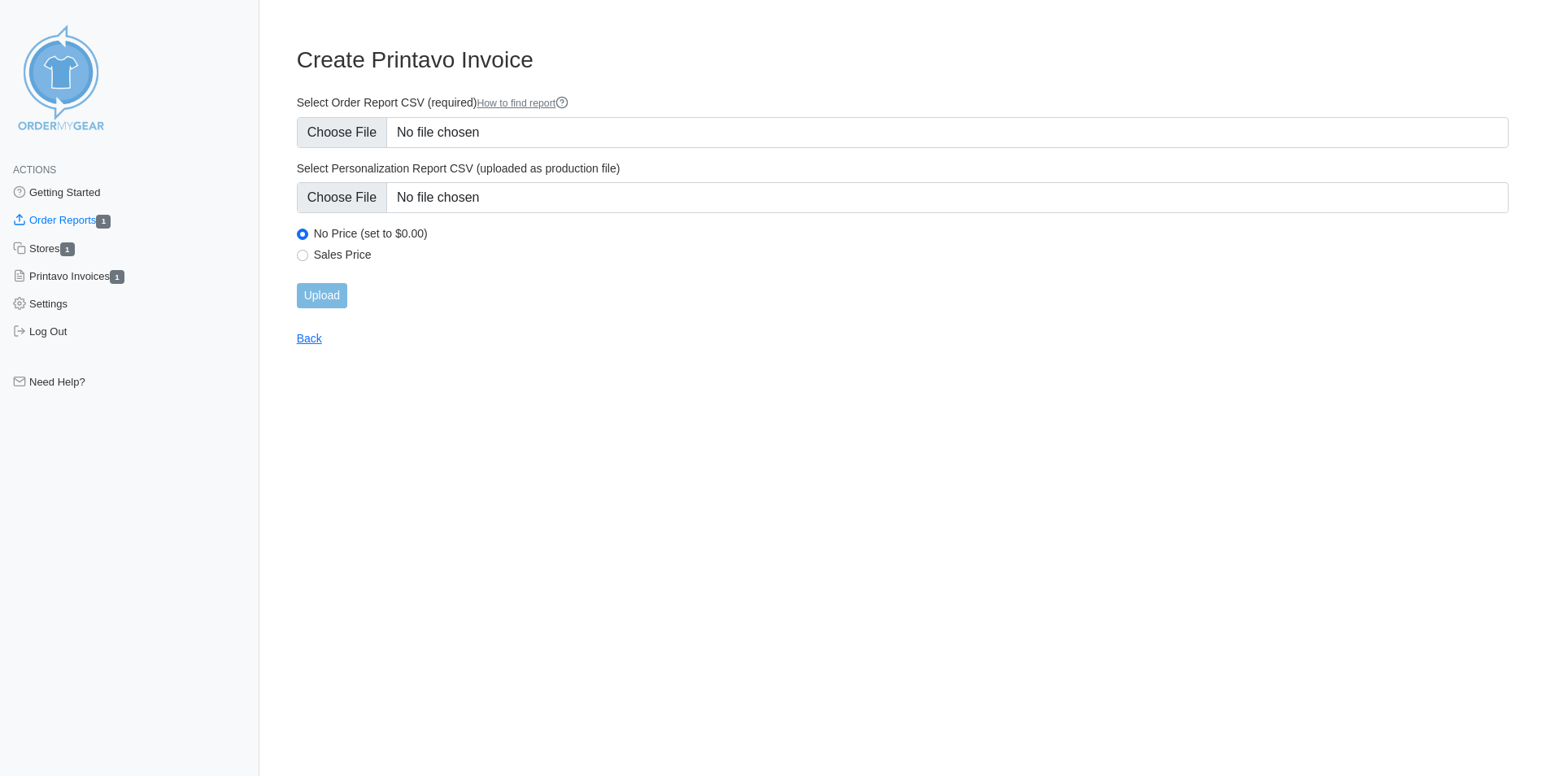
click at [353, 256] on label "Sales Price" at bounding box center [911, 254] width 1195 height 15
click at [308, 256] on input "Sales Price" at bounding box center [302, 255] width 11 height 11
radio input "true"
click at [324, 295] on input "Upload" at bounding box center [322, 295] width 50 height 25
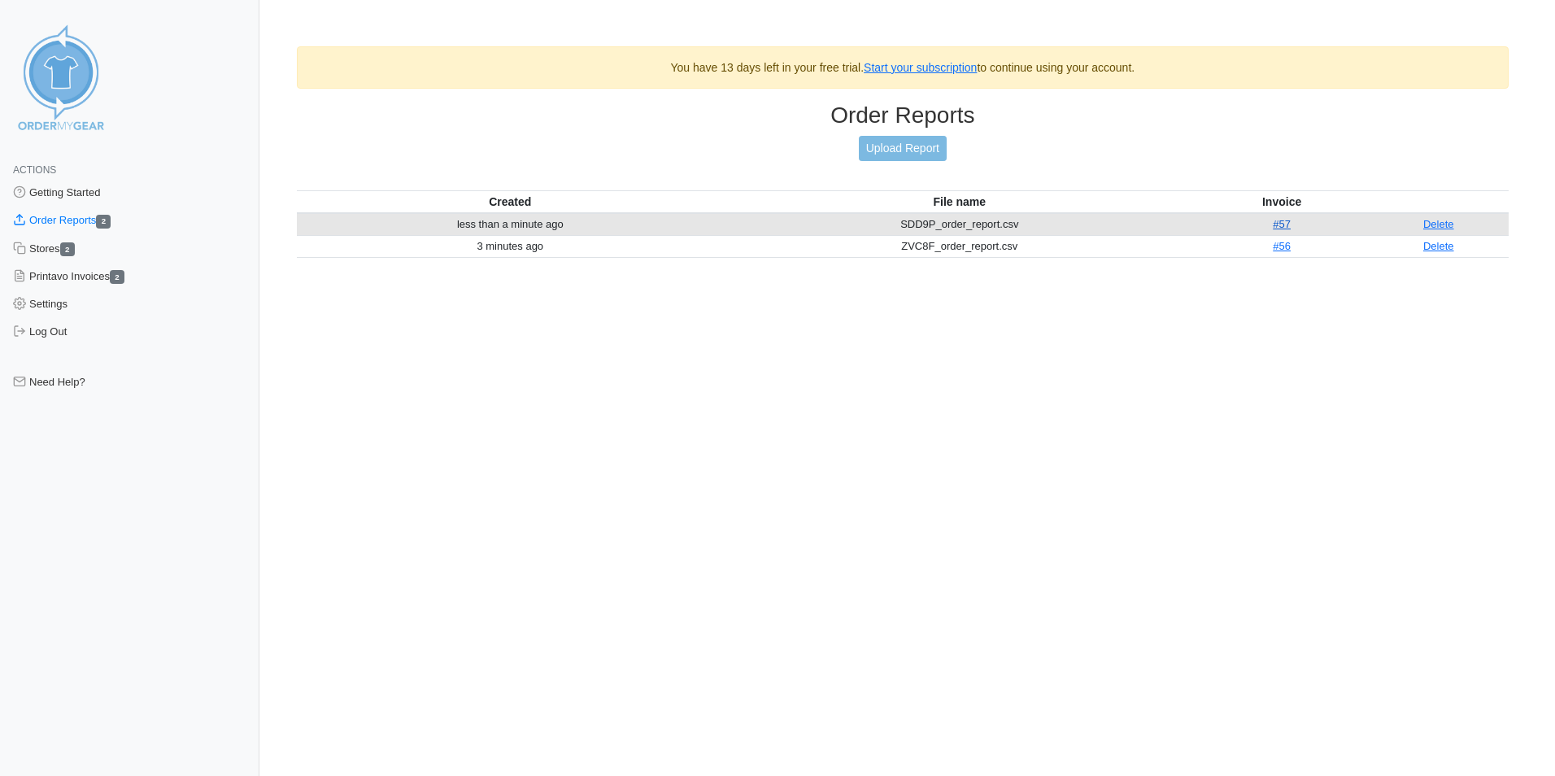
click at [1288, 223] on link "#57" at bounding box center [1282, 224] width 18 height 12
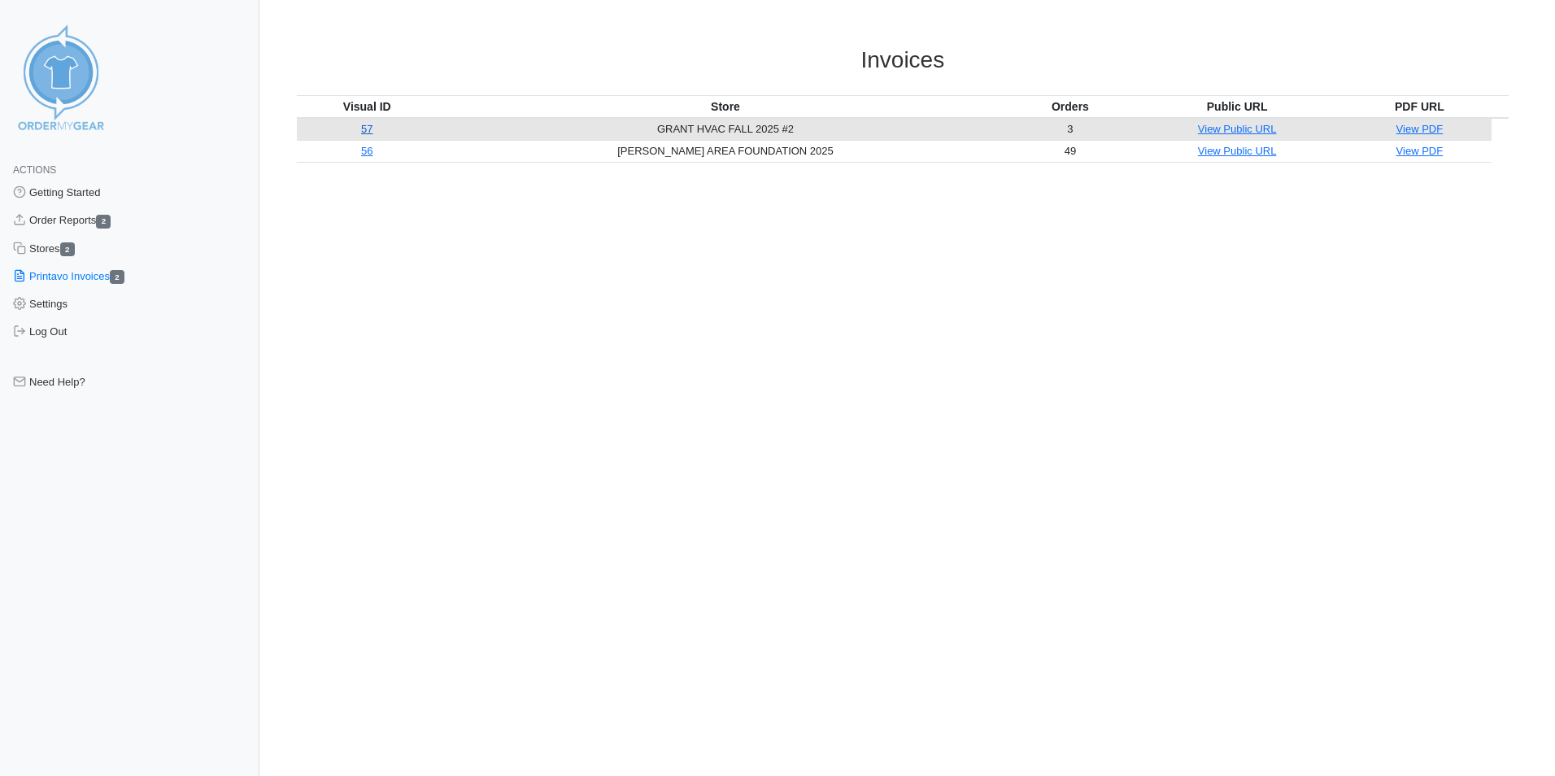
click at [373, 133] on link "57" at bounding box center [366, 129] width 11 height 12
click at [66, 217] on link "Order Reports 2" at bounding box center [129, 221] width 259 height 28
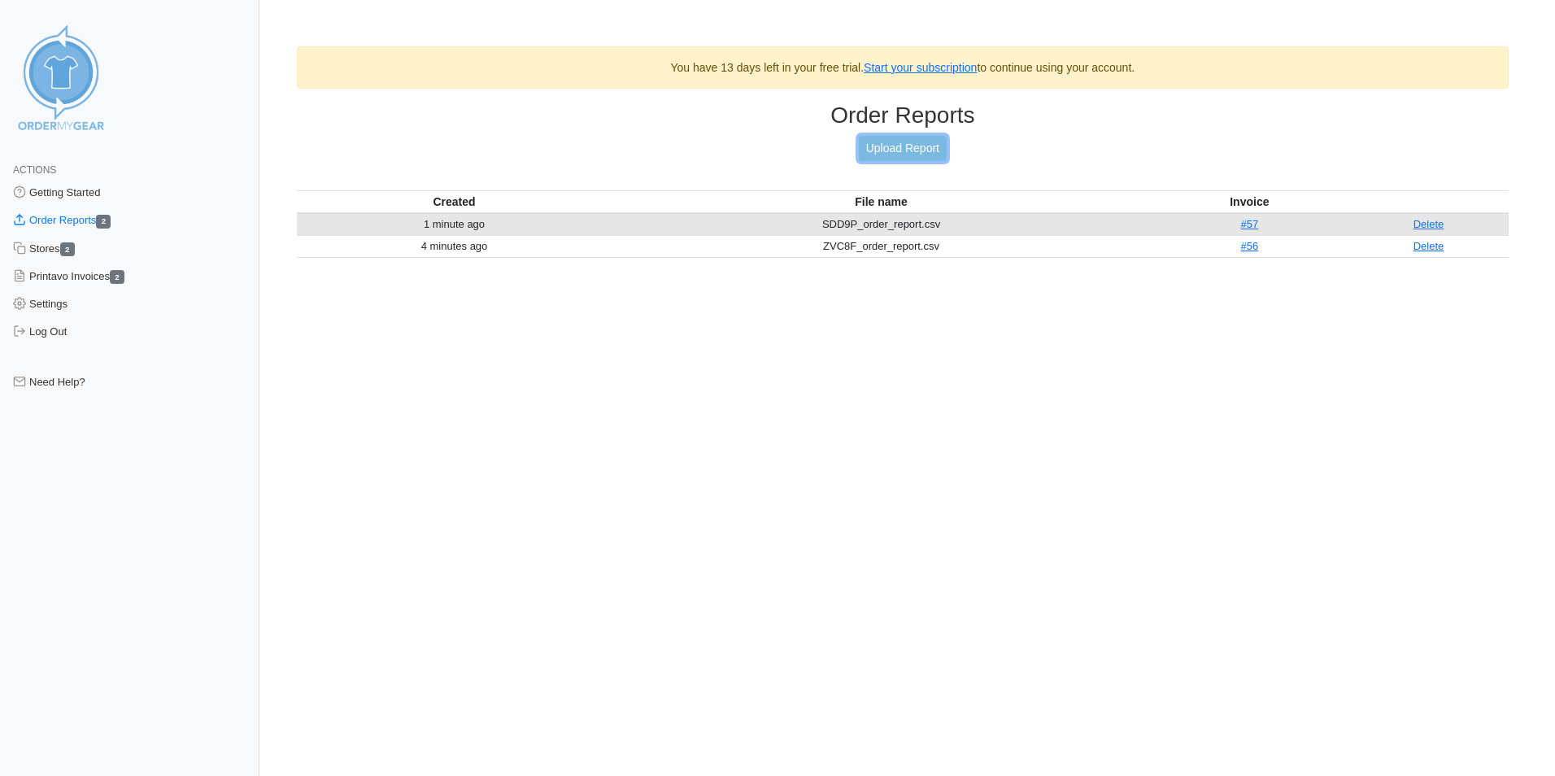
click at [891, 155] on link "Upload Report" at bounding box center [903, 148] width 88 height 25
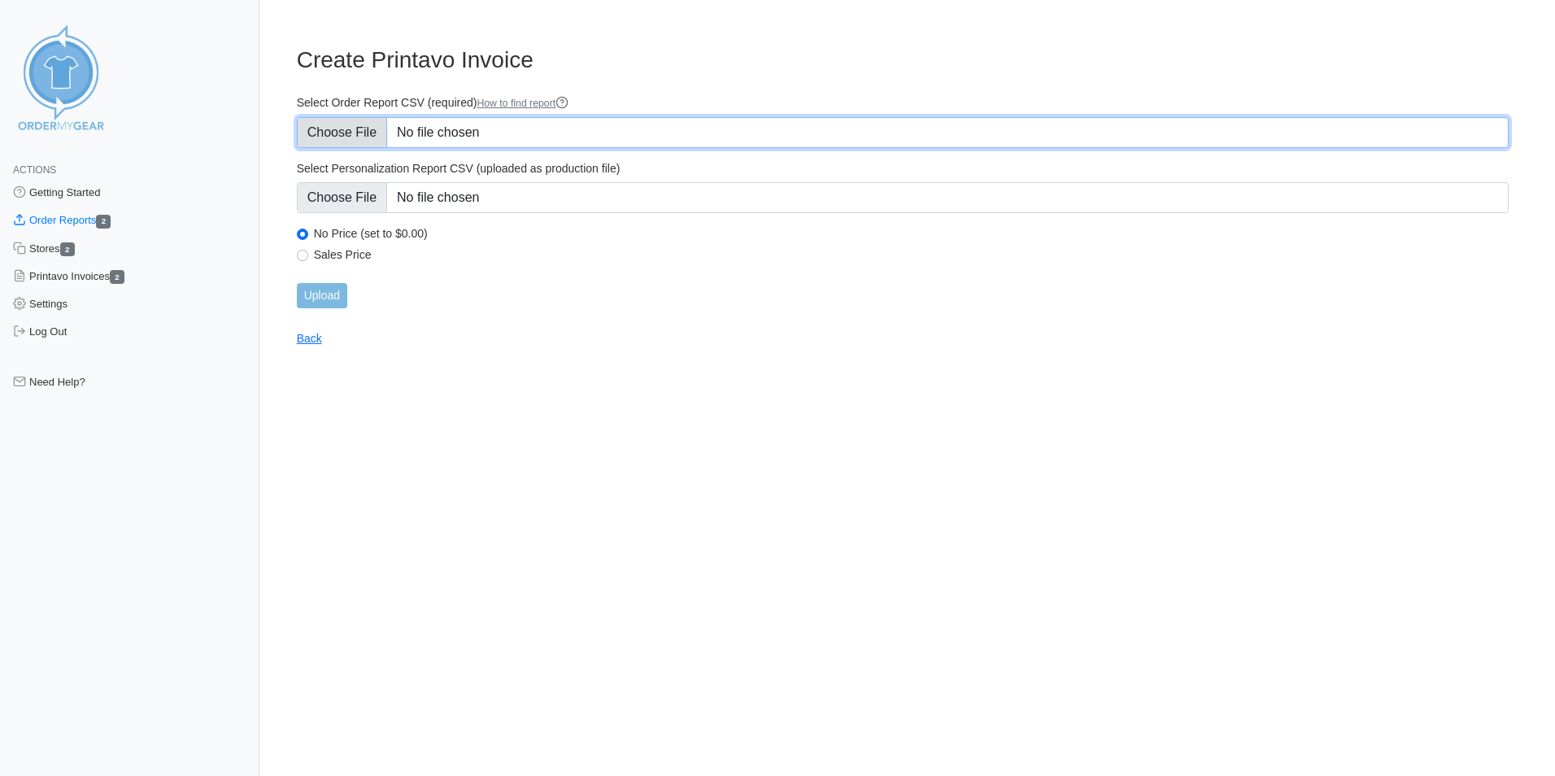
click at [333, 134] on input "Select Order Report CSV (required) How to find report" at bounding box center [903, 132] width 1212 height 31
type input "C:\fakepath\ZVC8F_order_report.csv"
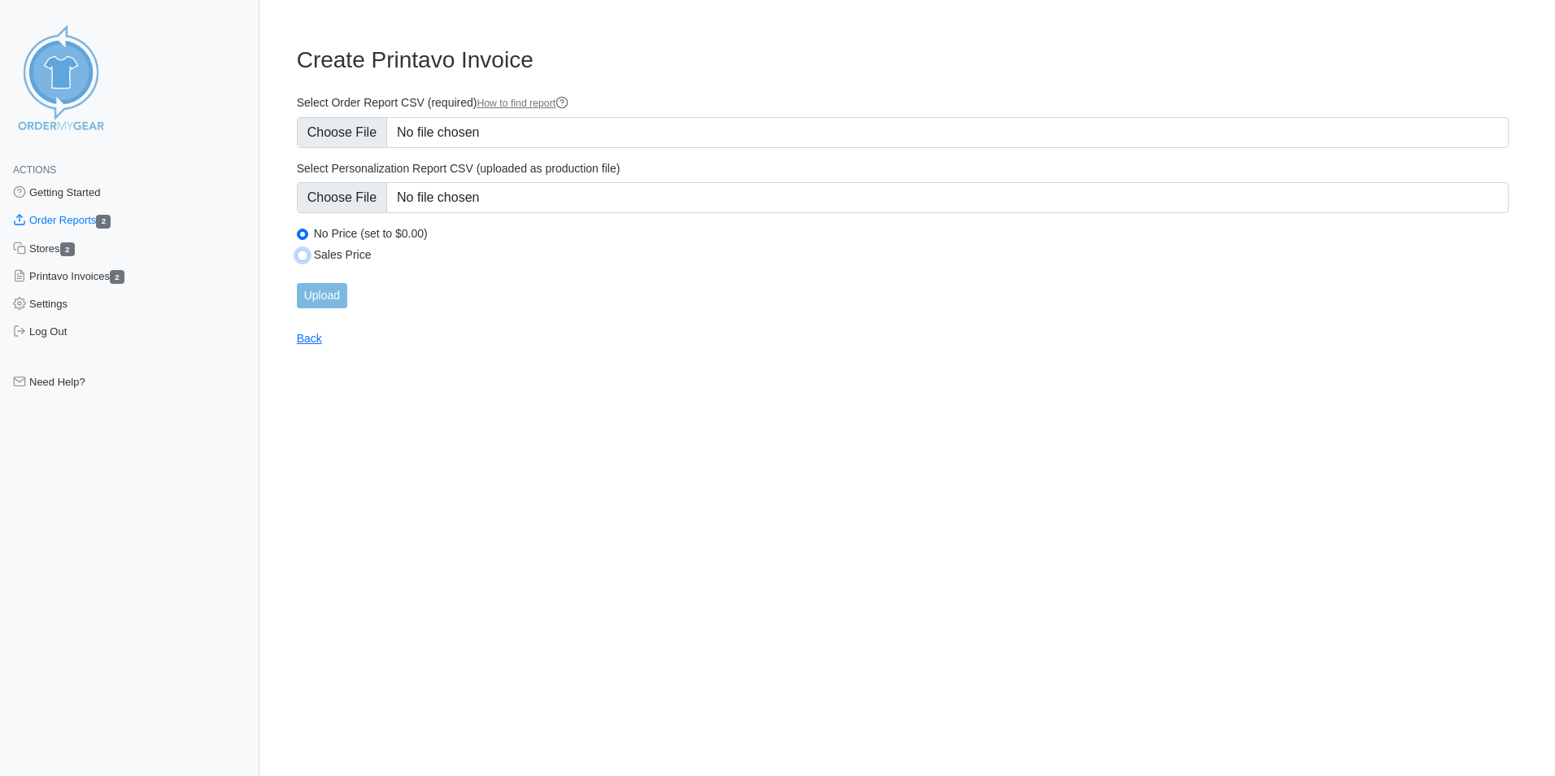
click at [306, 258] on input "Sales Price" at bounding box center [302, 255] width 11 height 11
radio input "true"
click at [316, 293] on input "Upload" at bounding box center [322, 295] width 50 height 25
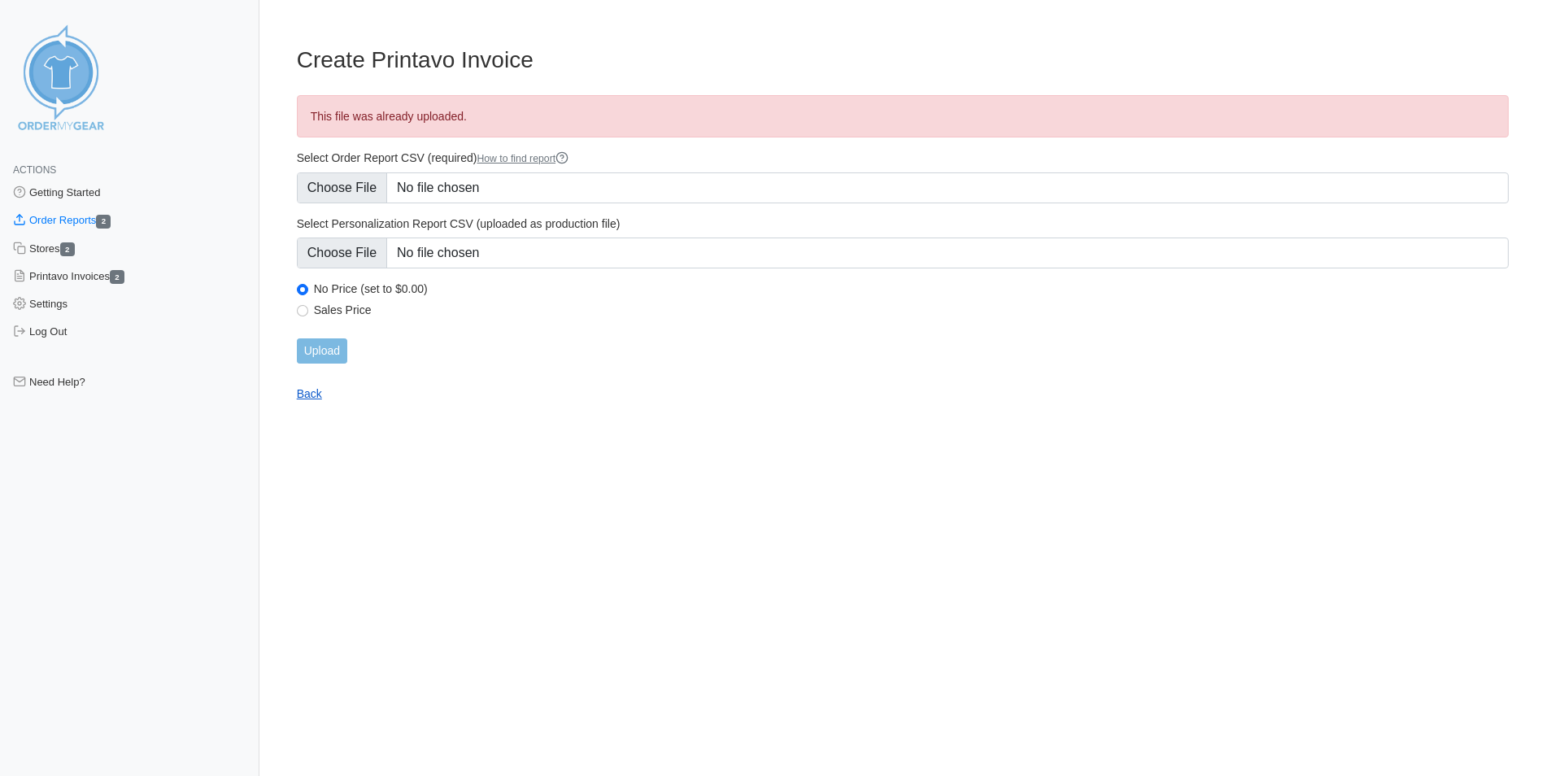
click at [304, 390] on link "Back" at bounding box center [309, 393] width 25 height 13
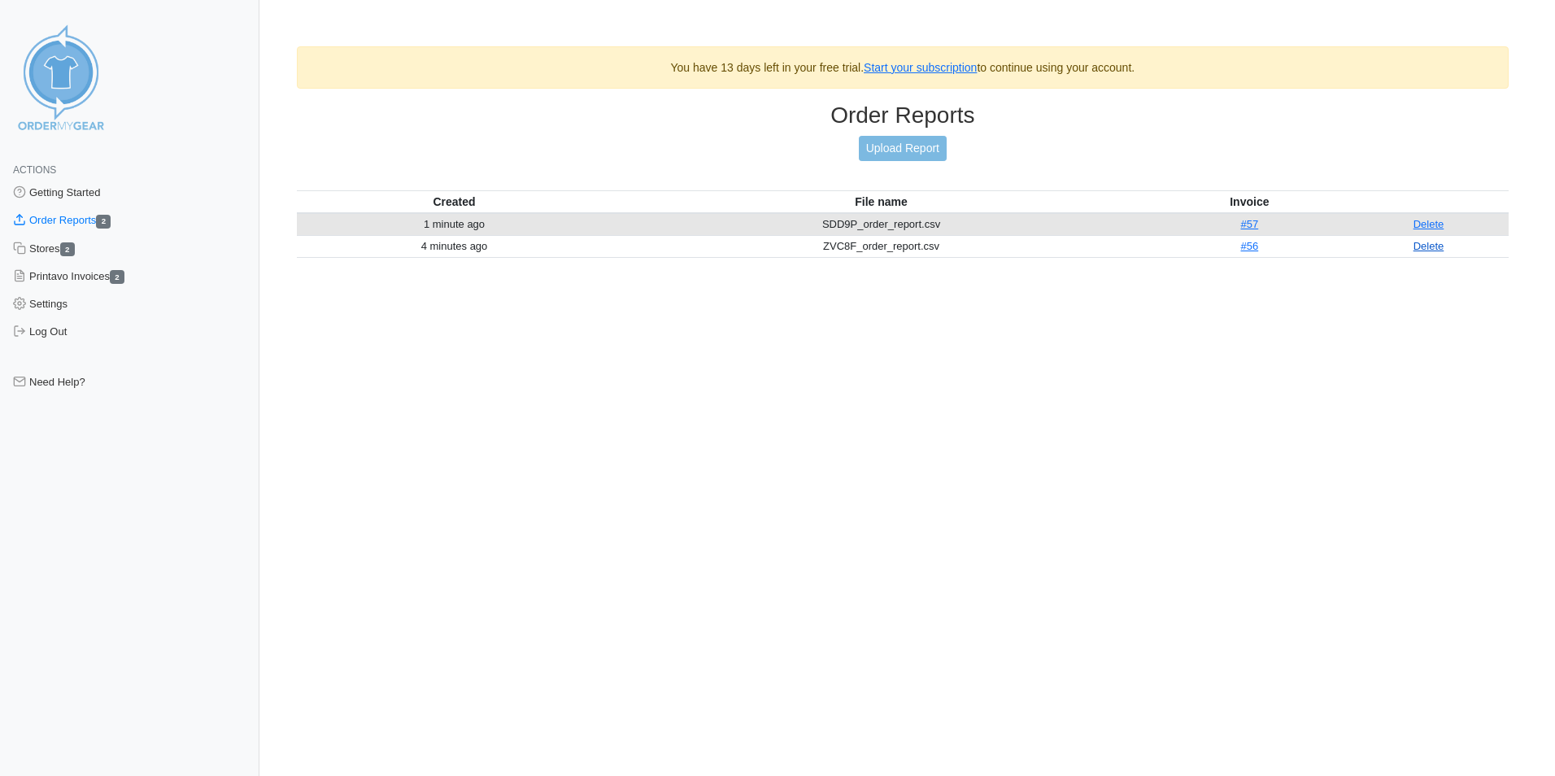
click at [1424, 248] on link "Delete" at bounding box center [1429, 246] width 31 height 12
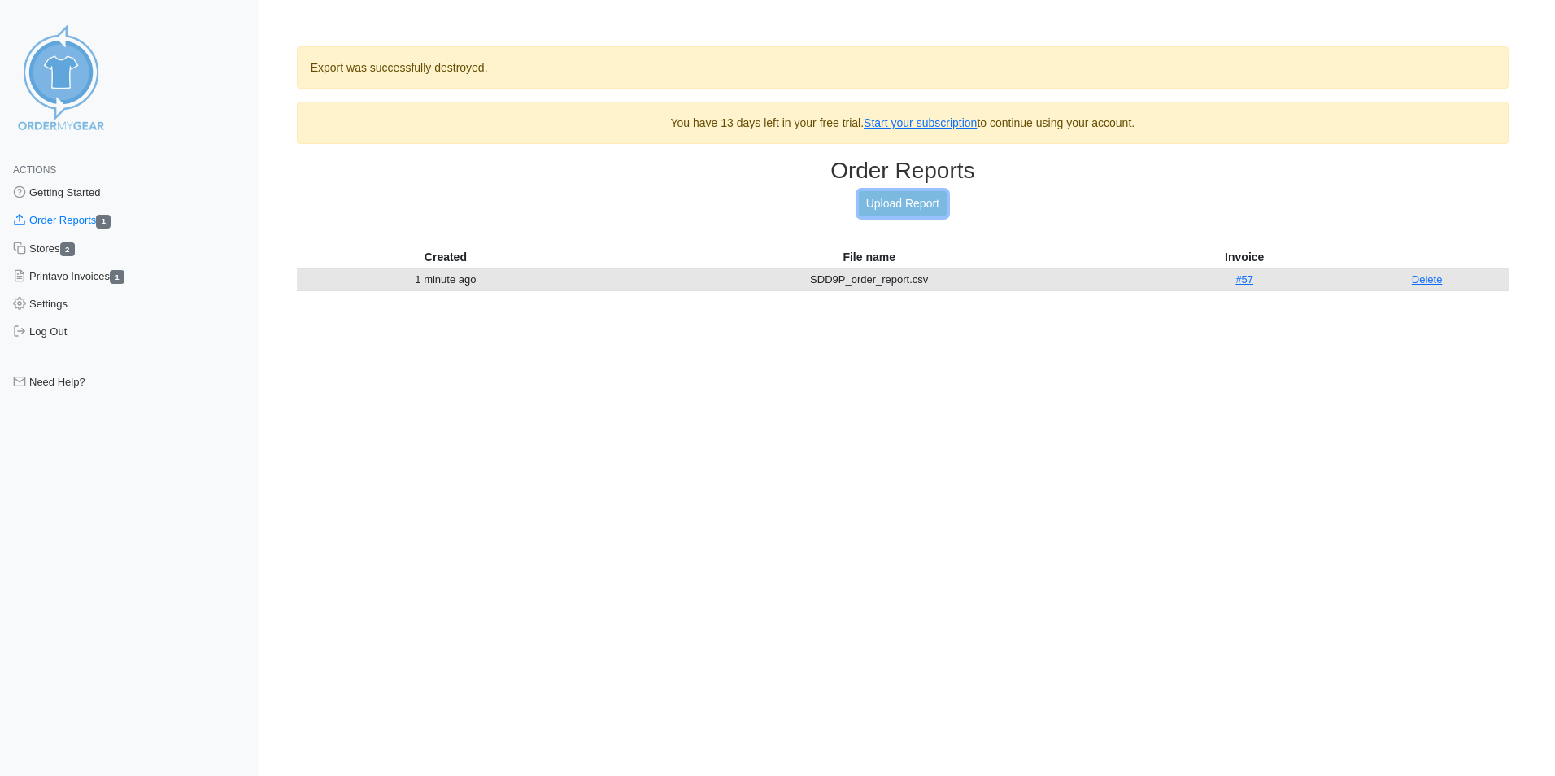
click at [919, 209] on link "Upload Report" at bounding box center [903, 203] width 88 height 25
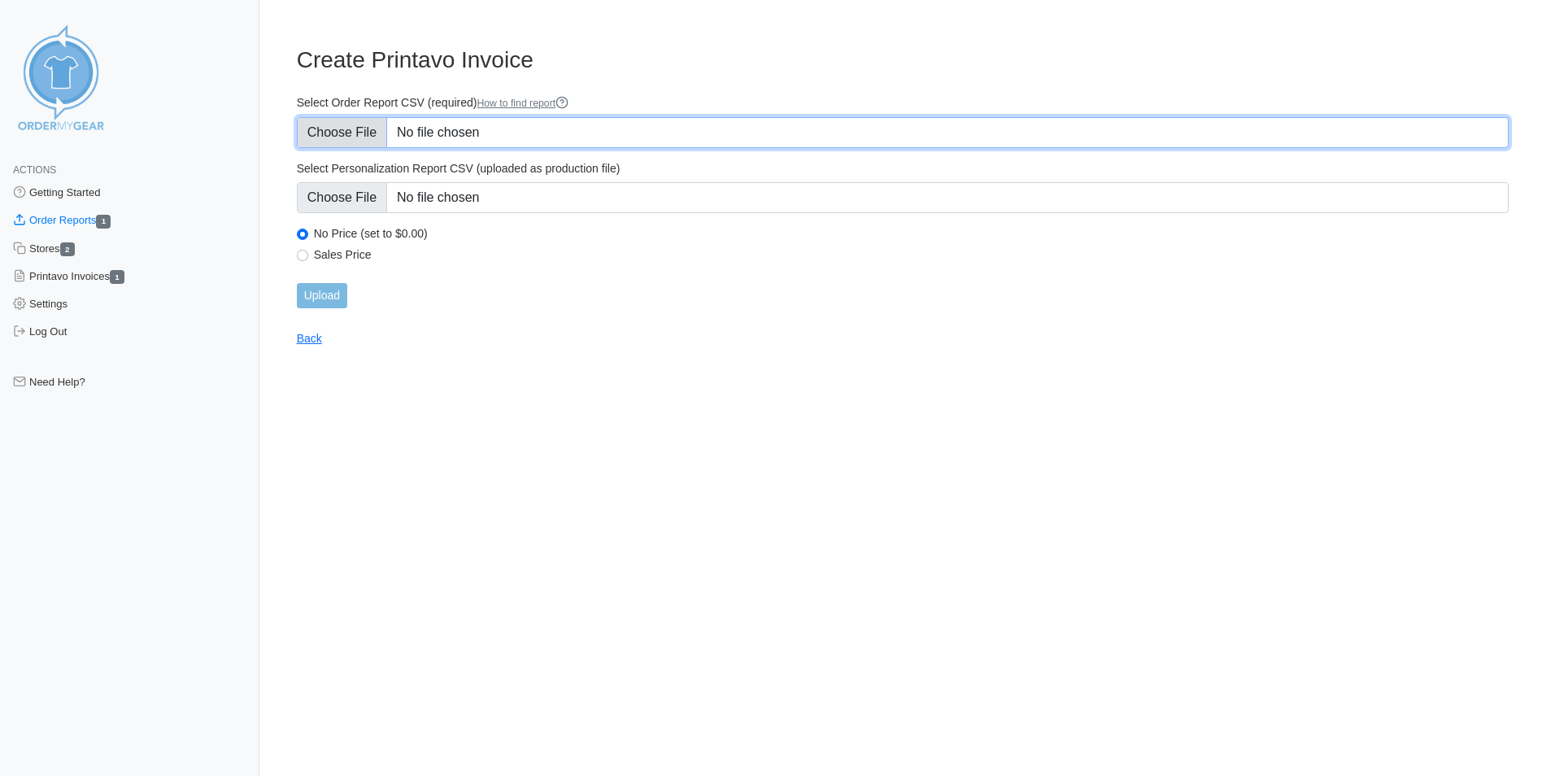
click at [372, 138] on input "Select Order Report CSV (required) How to find report" at bounding box center [903, 132] width 1212 height 31
type input "C:\fakepath\ZVC8F_order_report.csv"
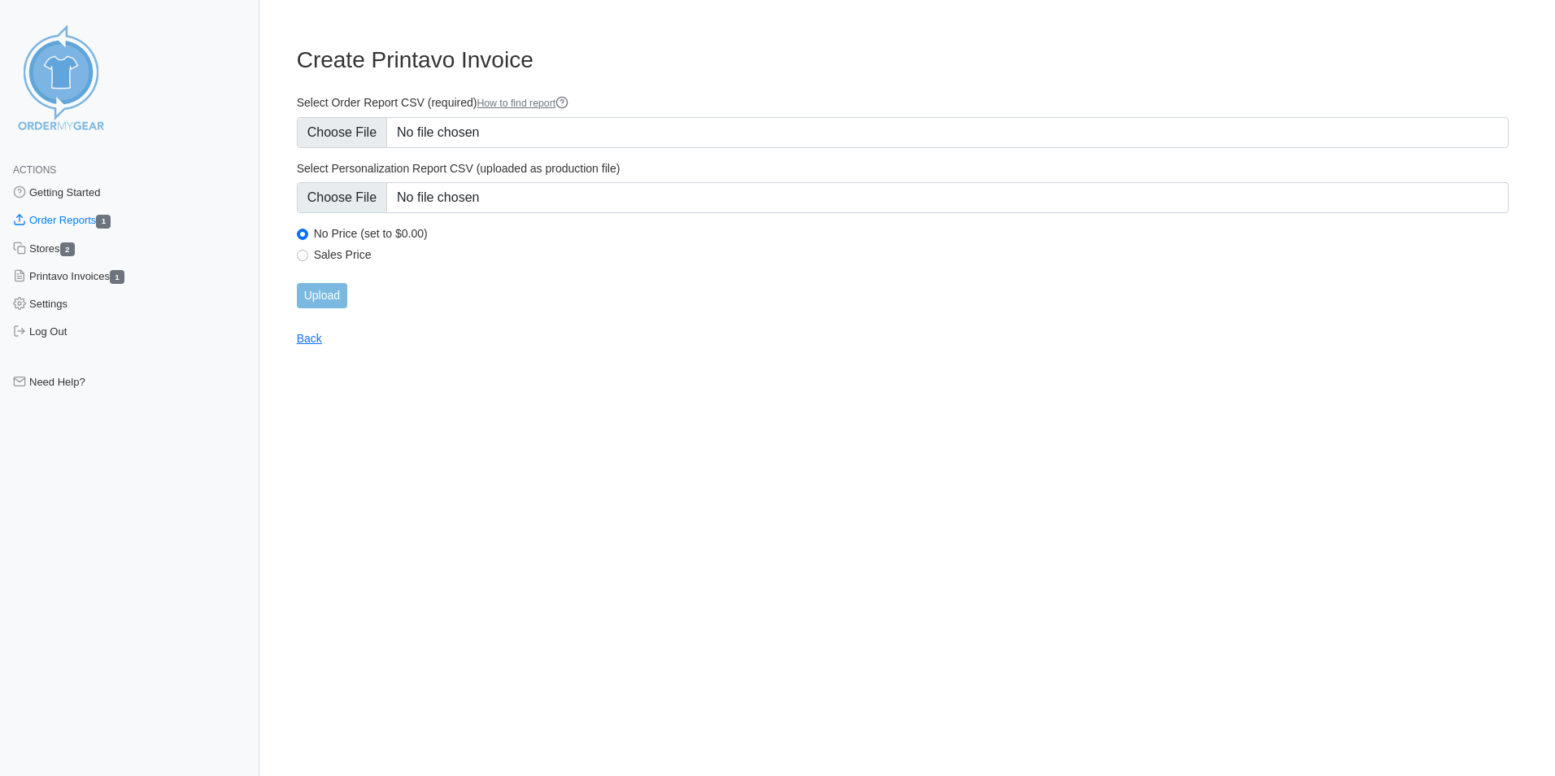
click at [322, 256] on label "Sales Price" at bounding box center [911, 254] width 1195 height 15
click at [308, 256] on input "Sales Price" at bounding box center [302, 255] width 11 height 11
radio input "true"
click at [322, 305] on input "Upload" at bounding box center [322, 295] width 50 height 25
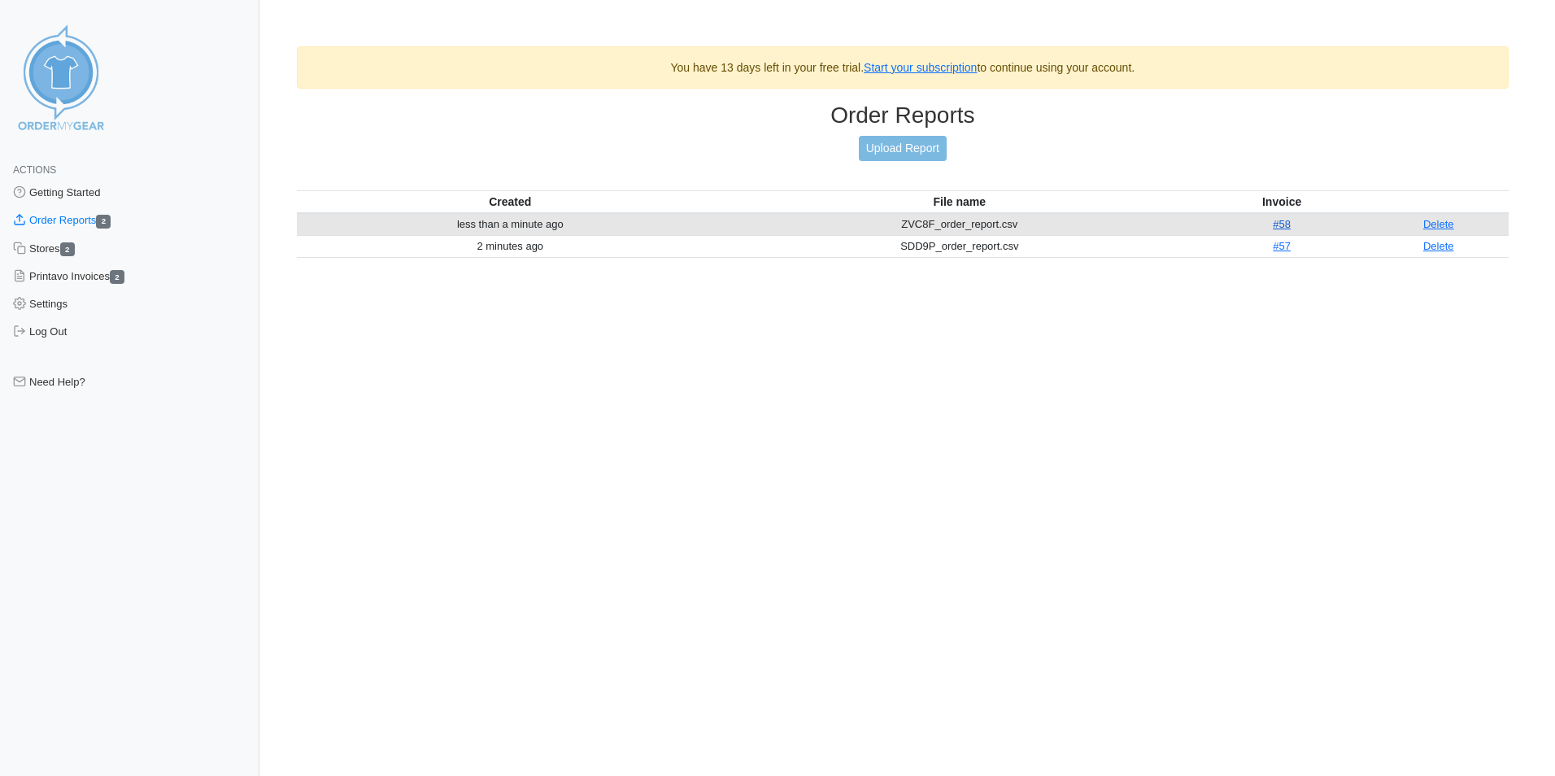
click at [1274, 226] on link "#58" at bounding box center [1282, 224] width 18 height 12
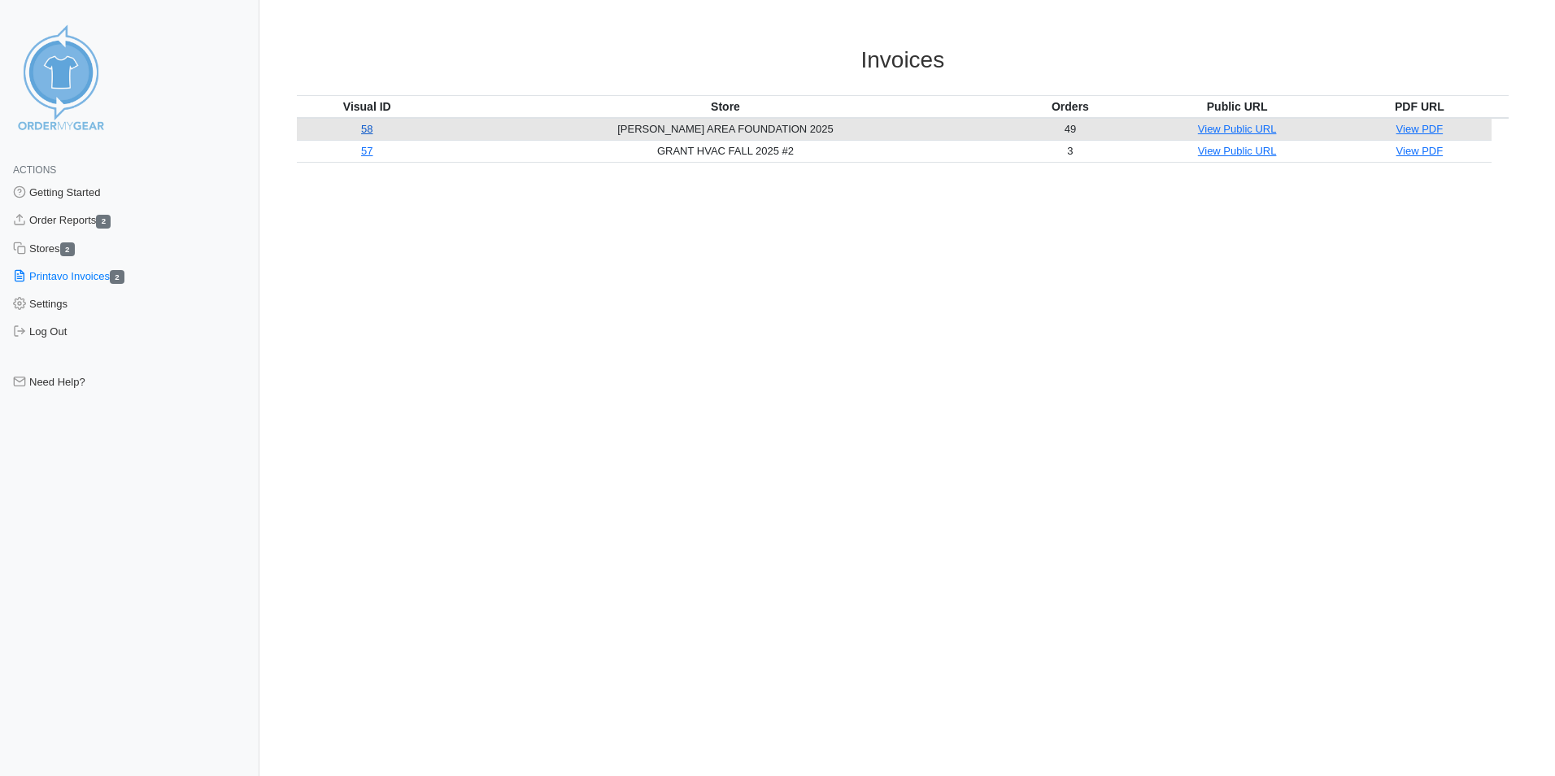
click at [373, 133] on link "58" at bounding box center [366, 129] width 11 height 12
click at [54, 248] on link "Stores 2" at bounding box center [129, 249] width 259 height 28
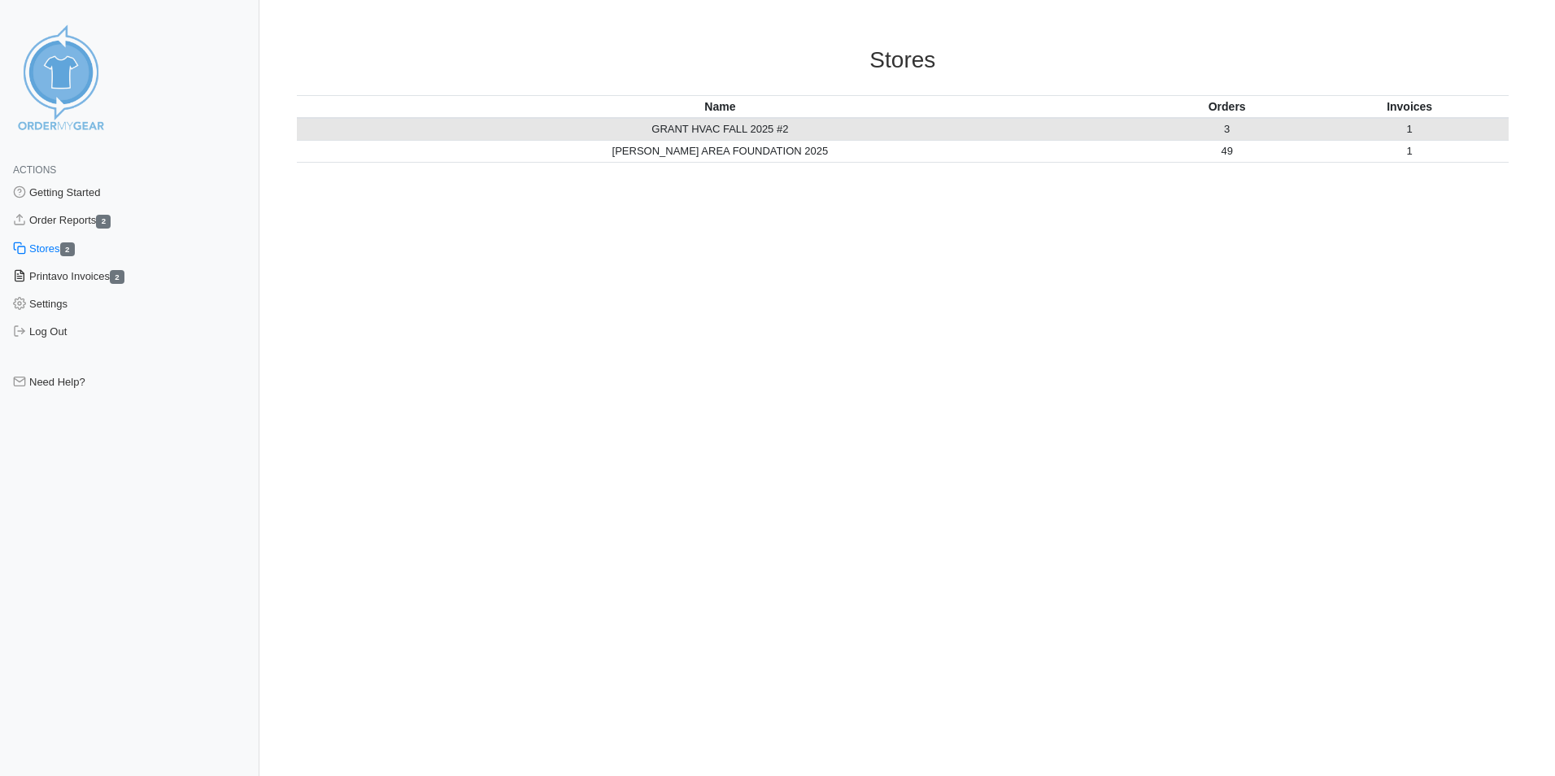
click at [79, 283] on link "Printavo Invoices 2" at bounding box center [129, 277] width 259 height 28
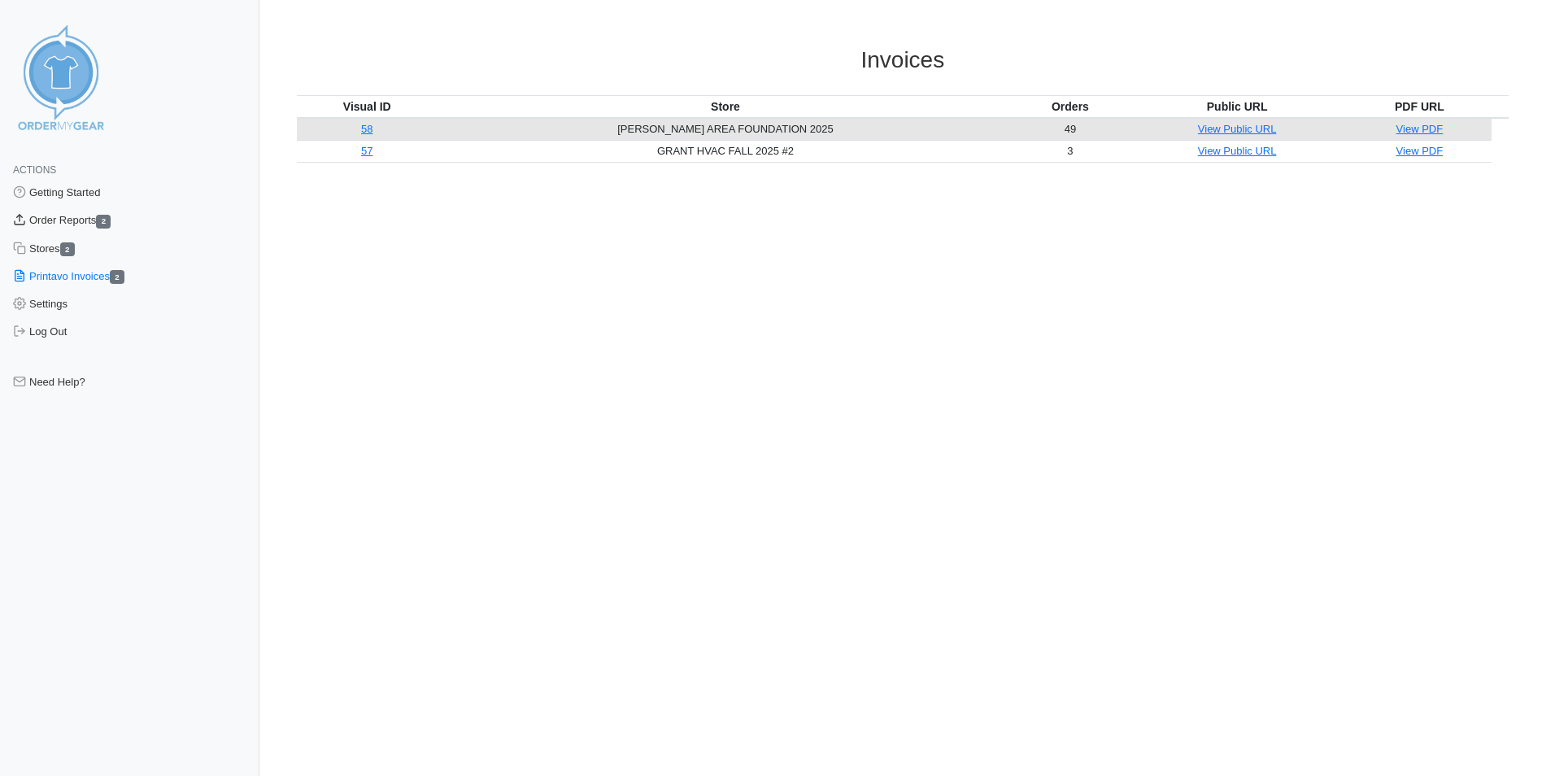
click at [89, 224] on link "Order Reports 2" at bounding box center [129, 221] width 259 height 28
